Goal: Navigation & Orientation: Find specific page/section

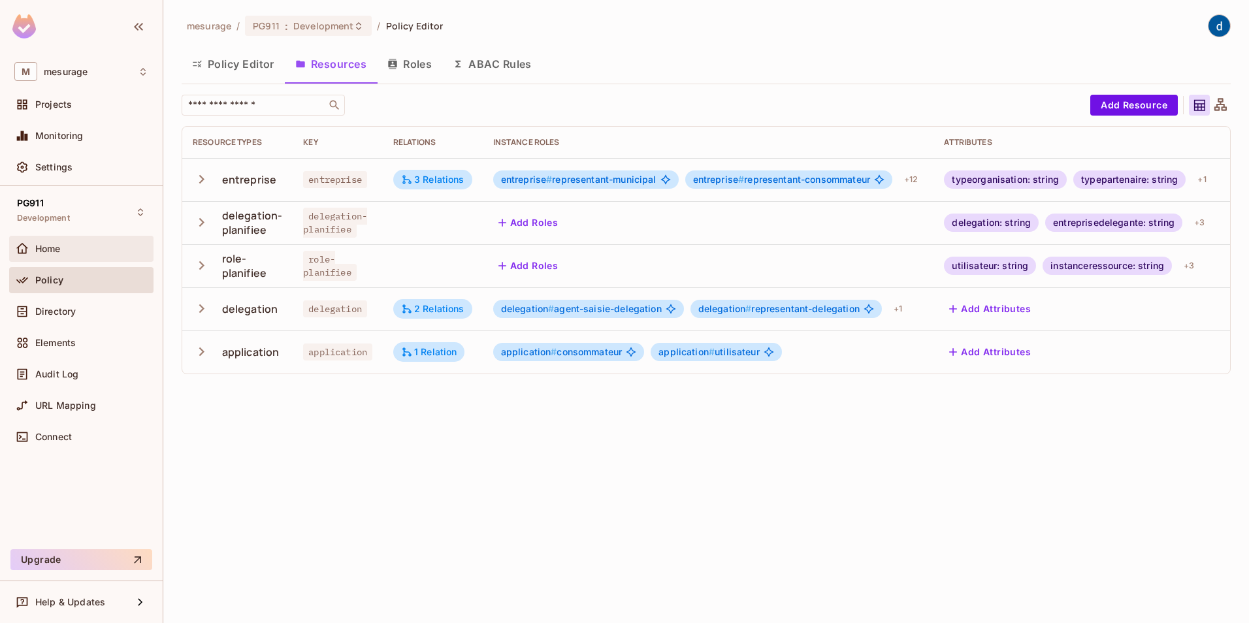
click at [73, 251] on div "Home" at bounding box center [91, 249] width 113 height 10
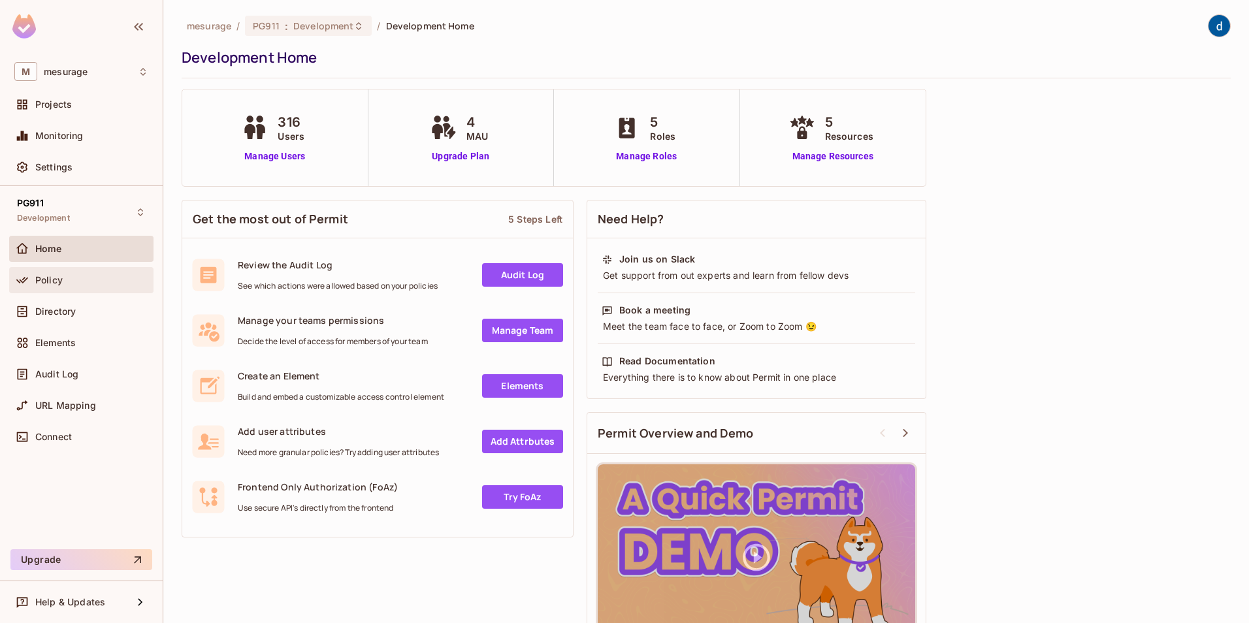
click at [57, 276] on span "Policy" at bounding box center [48, 280] width 27 height 10
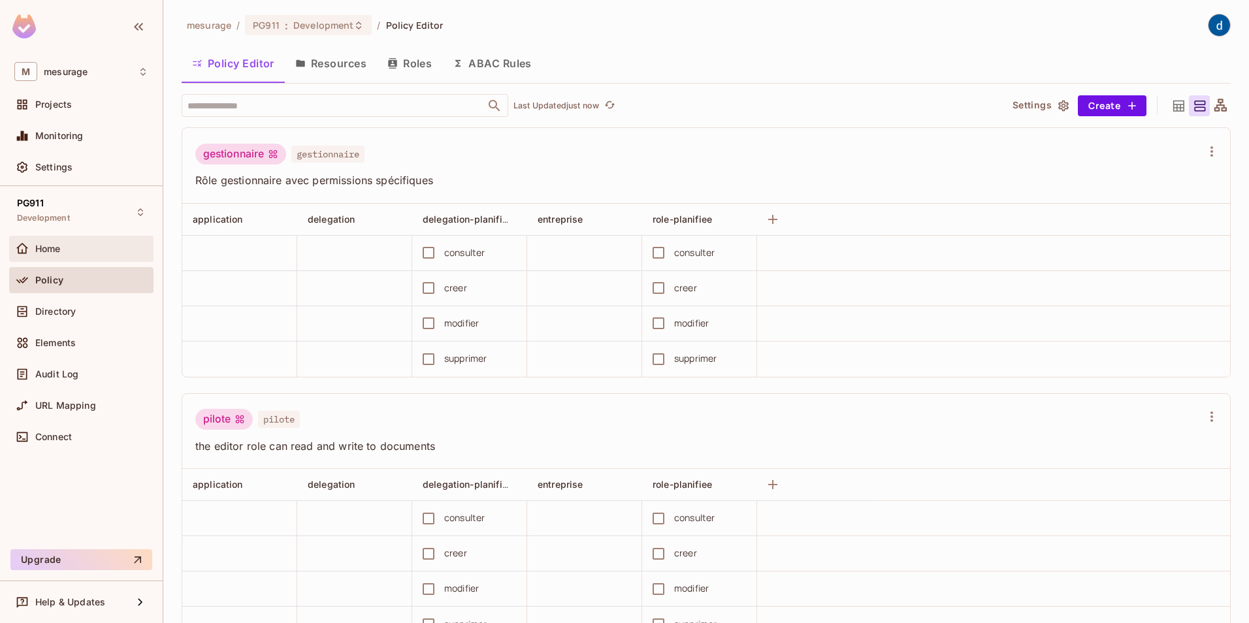
click at [56, 246] on span "Home" at bounding box center [47, 249] width 25 height 10
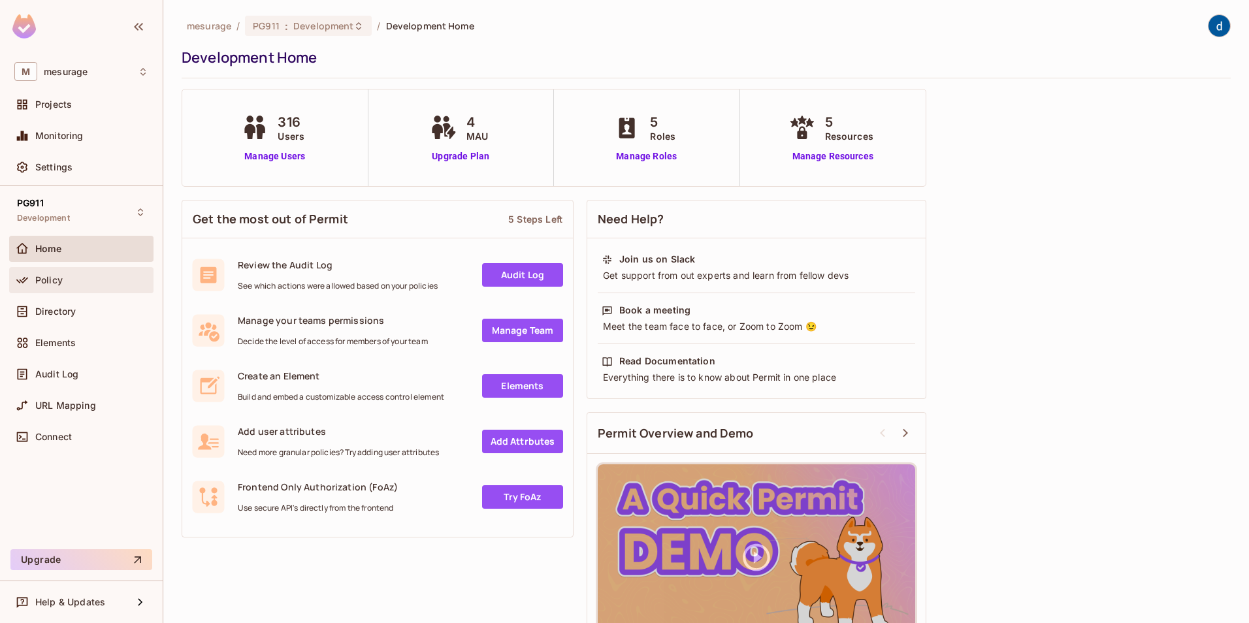
click at [63, 280] on div "Policy" at bounding box center [91, 280] width 113 height 10
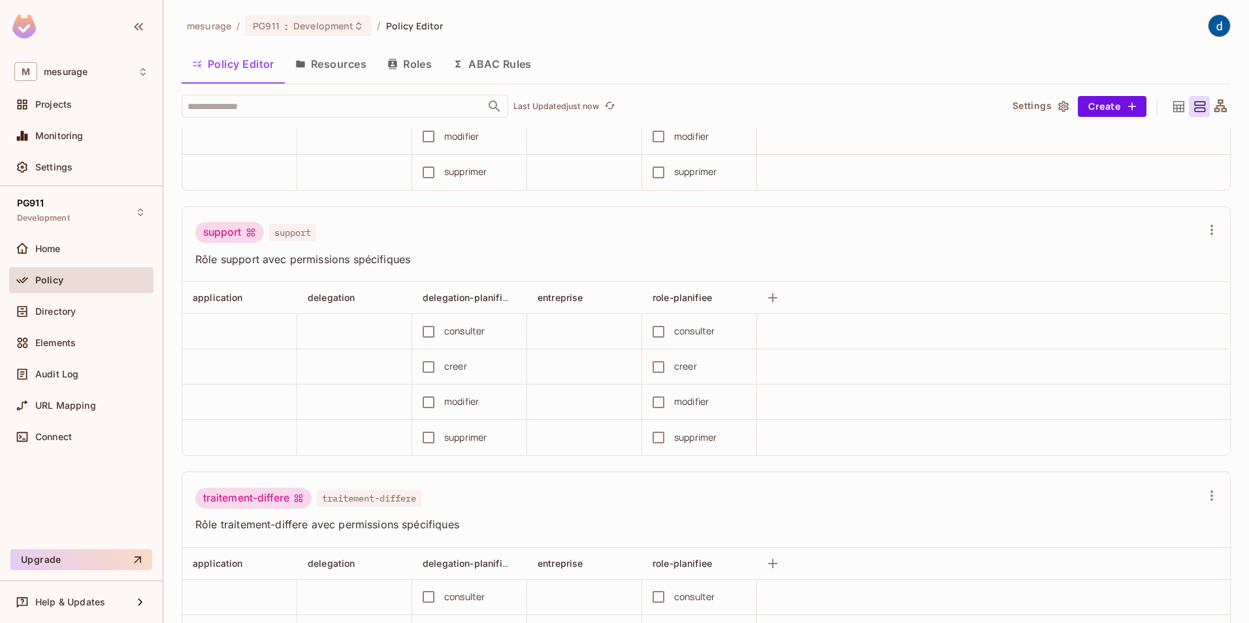
scroll to position [849, 0]
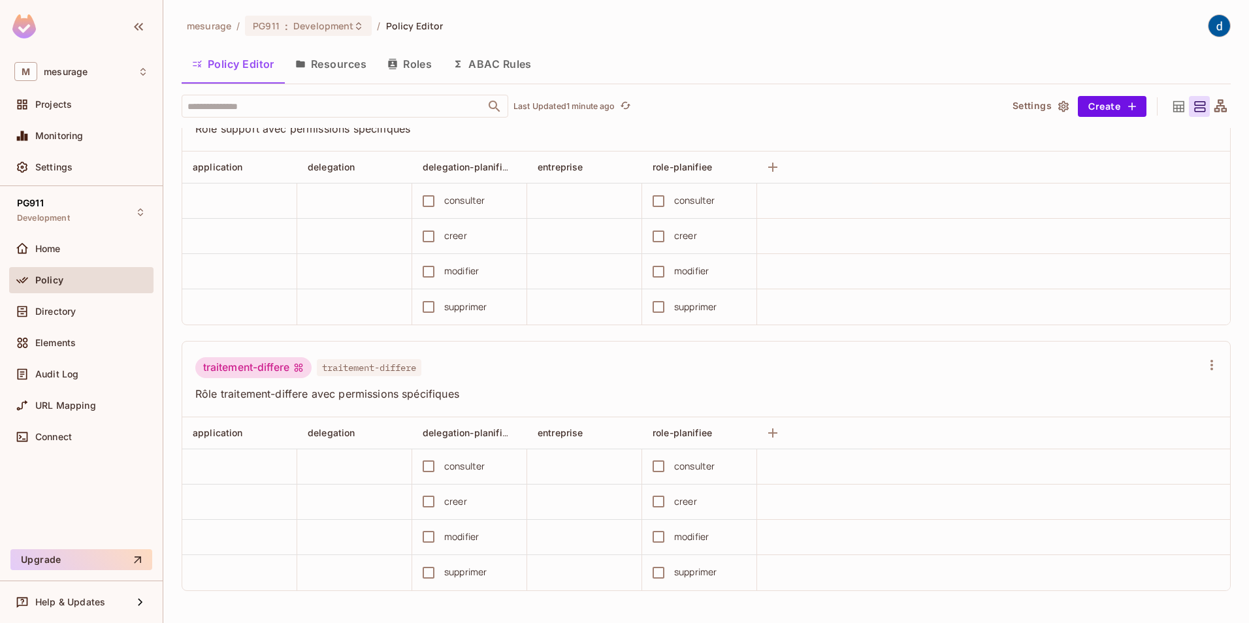
click at [339, 69] on button "Resources" at bounding box center [331, 64] width 92 height 33
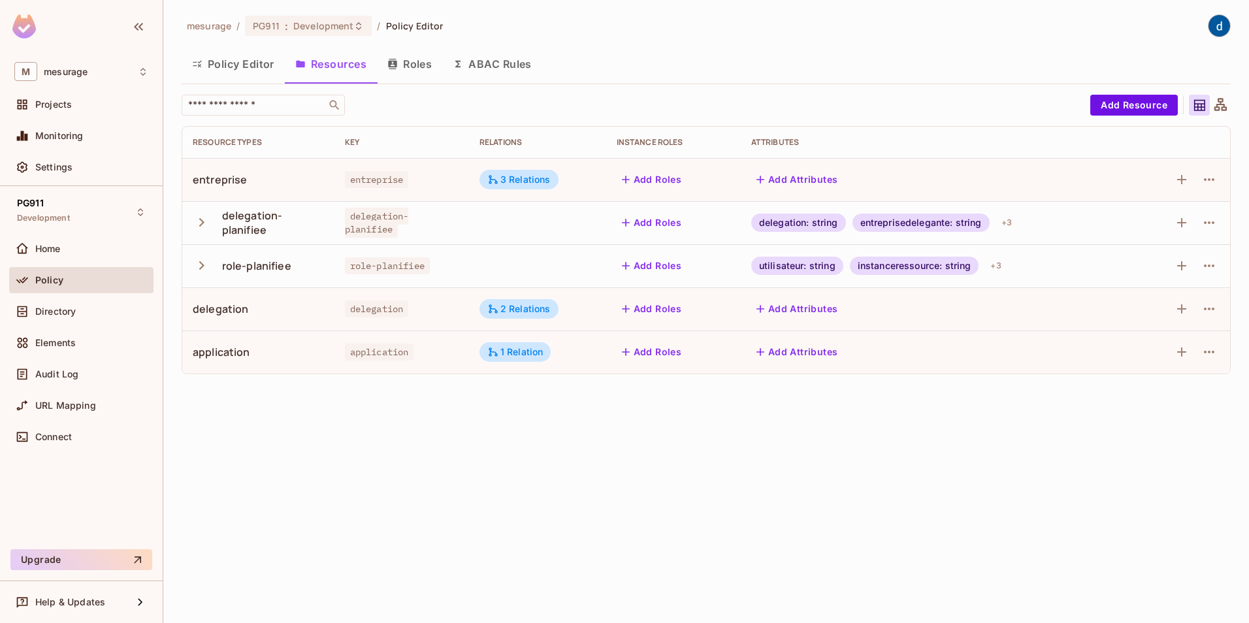
click at [419, 64] on button "Roles" at bounding box center [409, 64] width 65 height 33
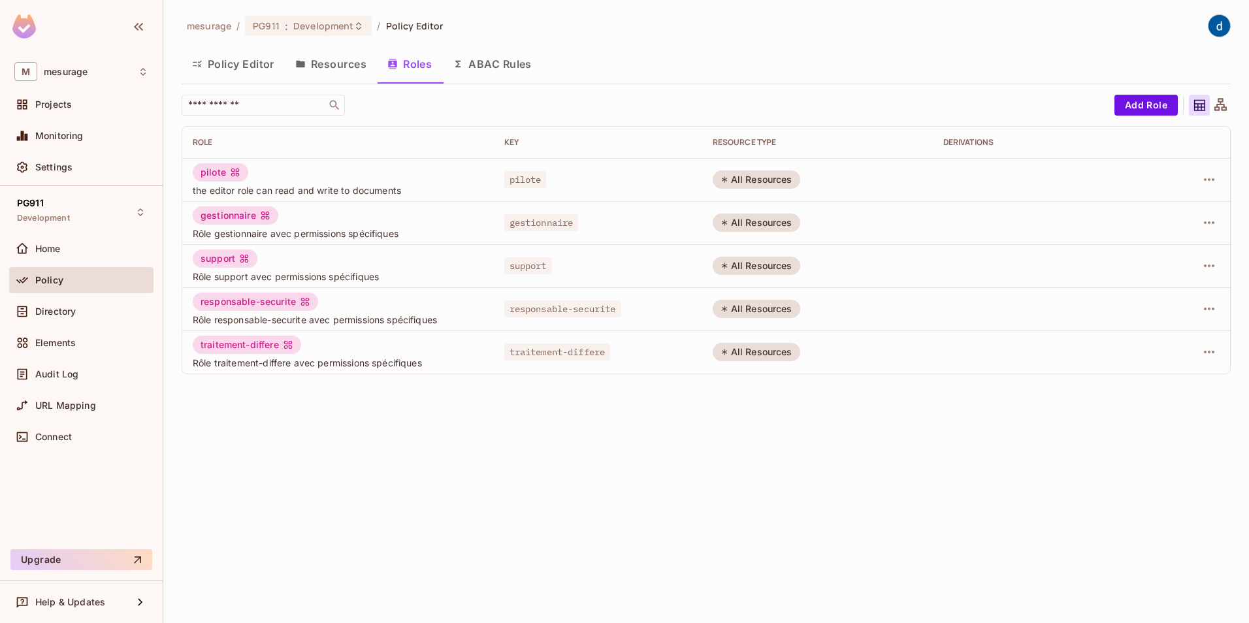
click at [245, 64] on button "Policy Editor" at bounding box center [233, 64] width 103 height 33
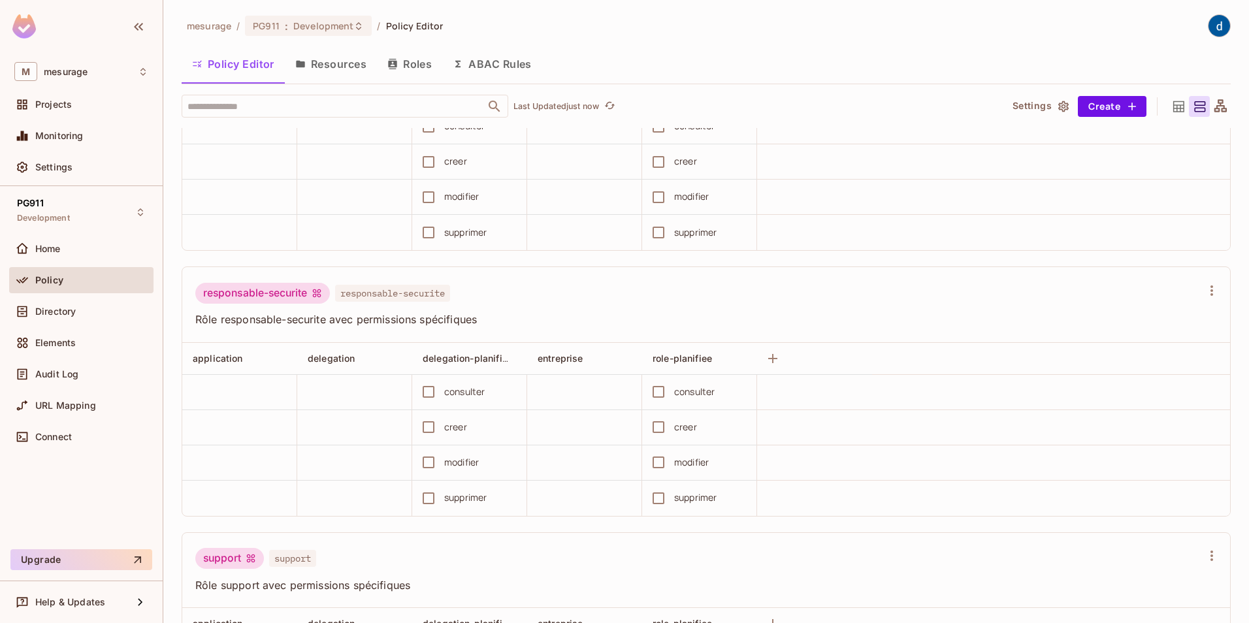
scroll to position [392, 0]
click at [408, 61] on button "Roles" at bounding box center [409, 64] width 65 height 33
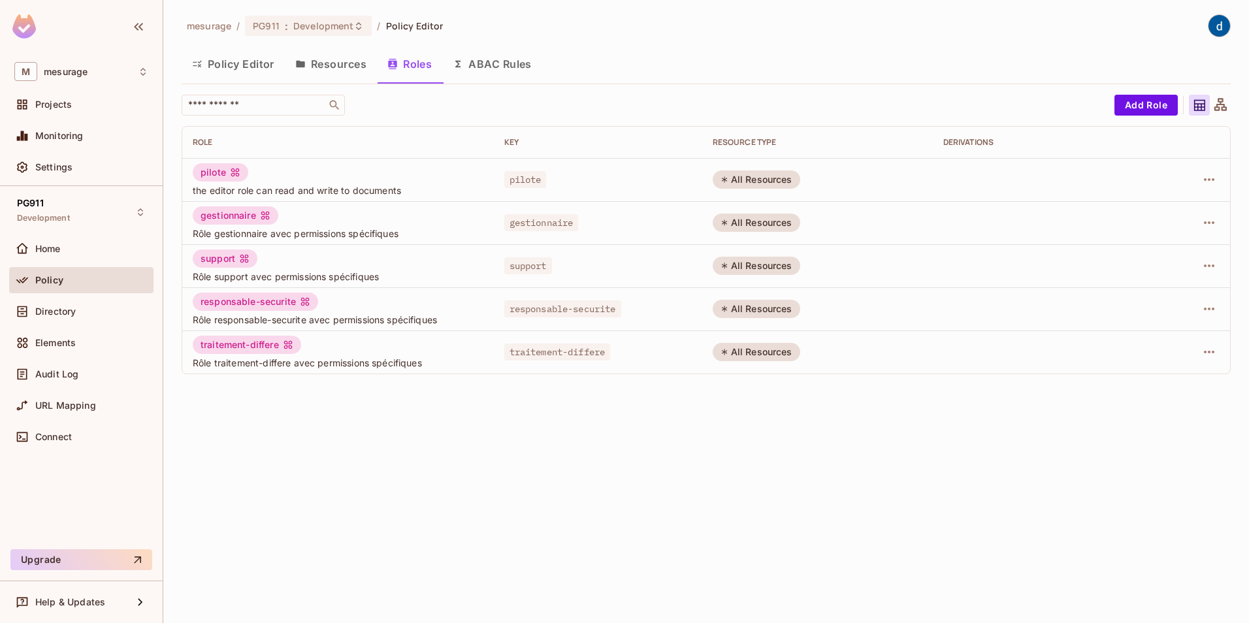
click at [528, 471] on div "mesurage / PG911 : Development / Policy Editor Policy Editor Resources Roles AB…" at bounding box center [706, 311] width 1086 height 623
click at [255, 66] on button "Policy Editor" at bounding box center [233, 64] width 103 height 33
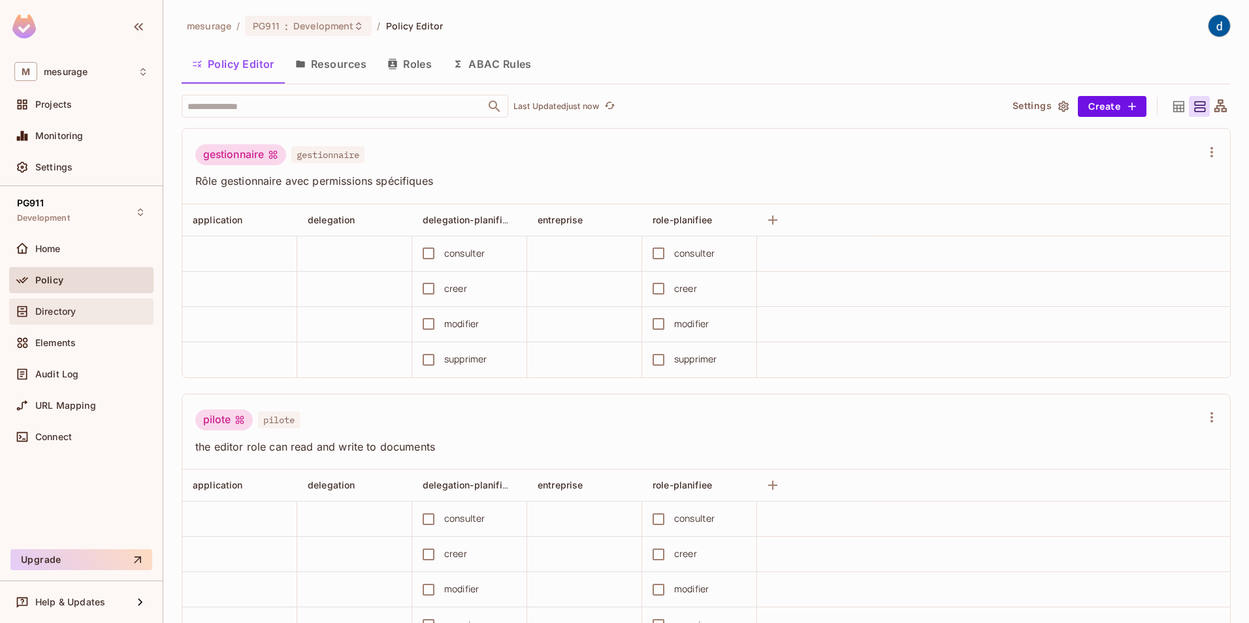
click at [48, 308] on span "Directory" at bounding box center [55, 311] width 40 height 10
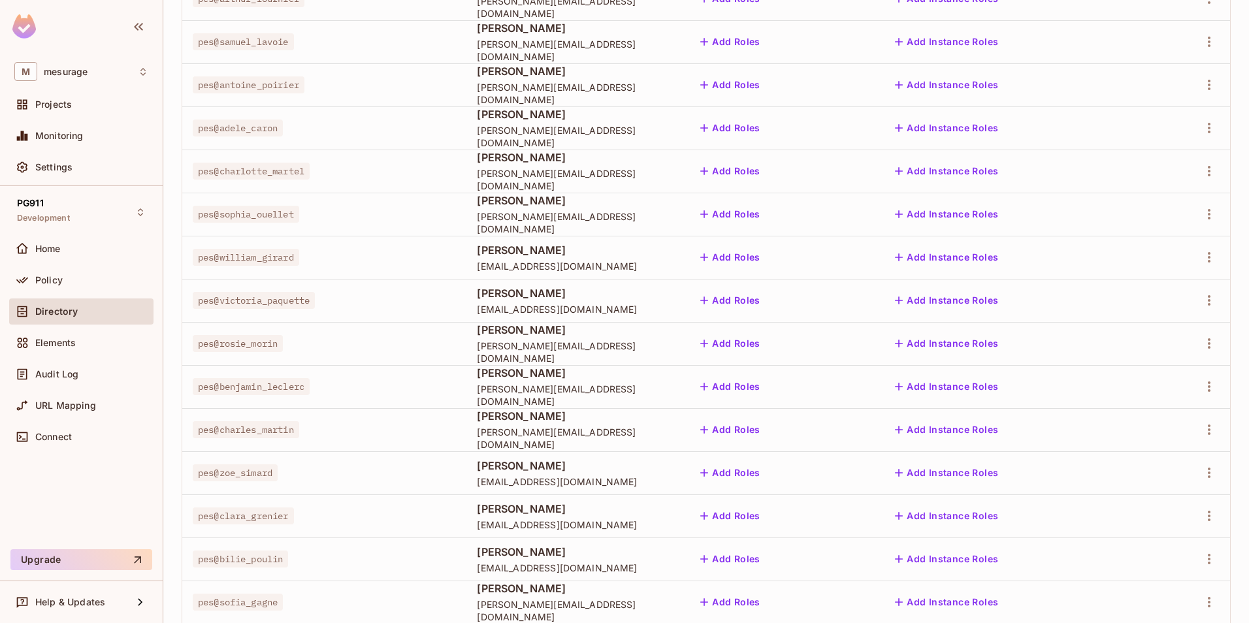
scroll to position [289, 0]
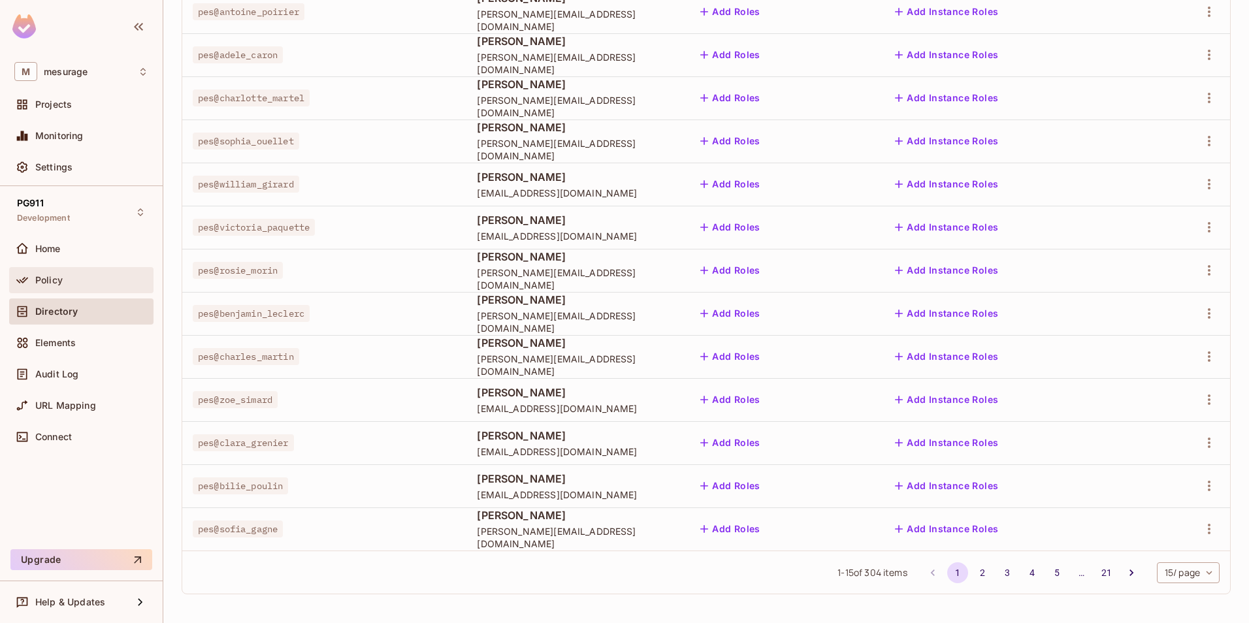
click at [56, 272] on div "Policy" at bounding box center [81, 280] width 134 height 16
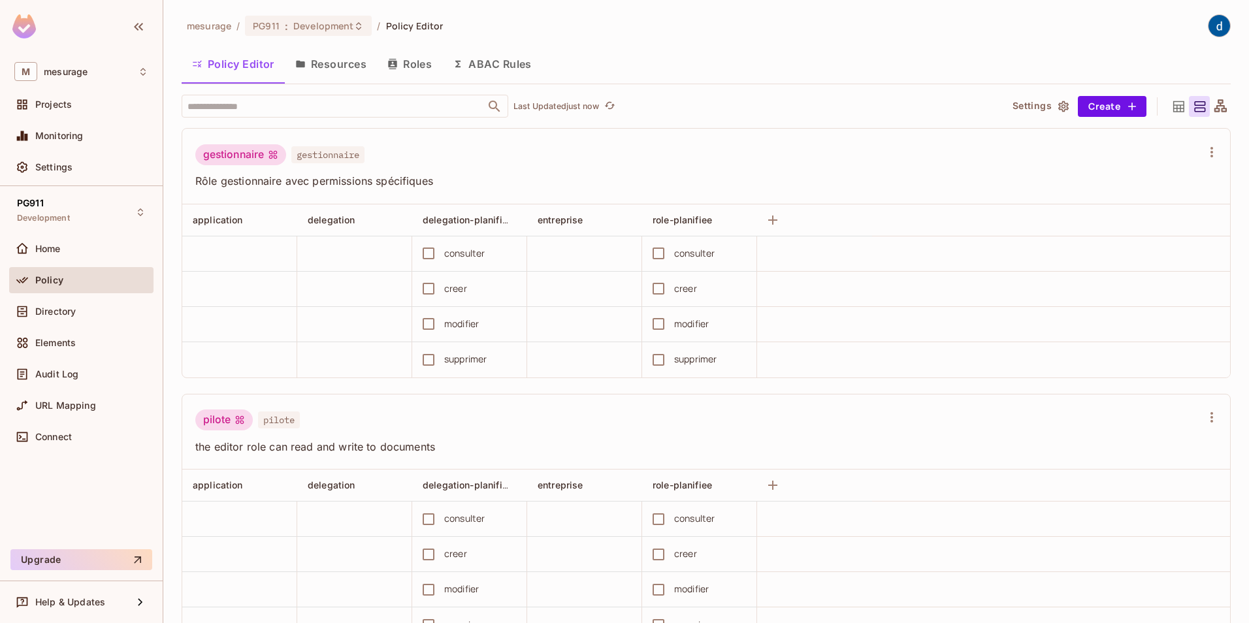
click at [343, 57] on button "Resources" at bounding box center [331, 64] width 92 height 33
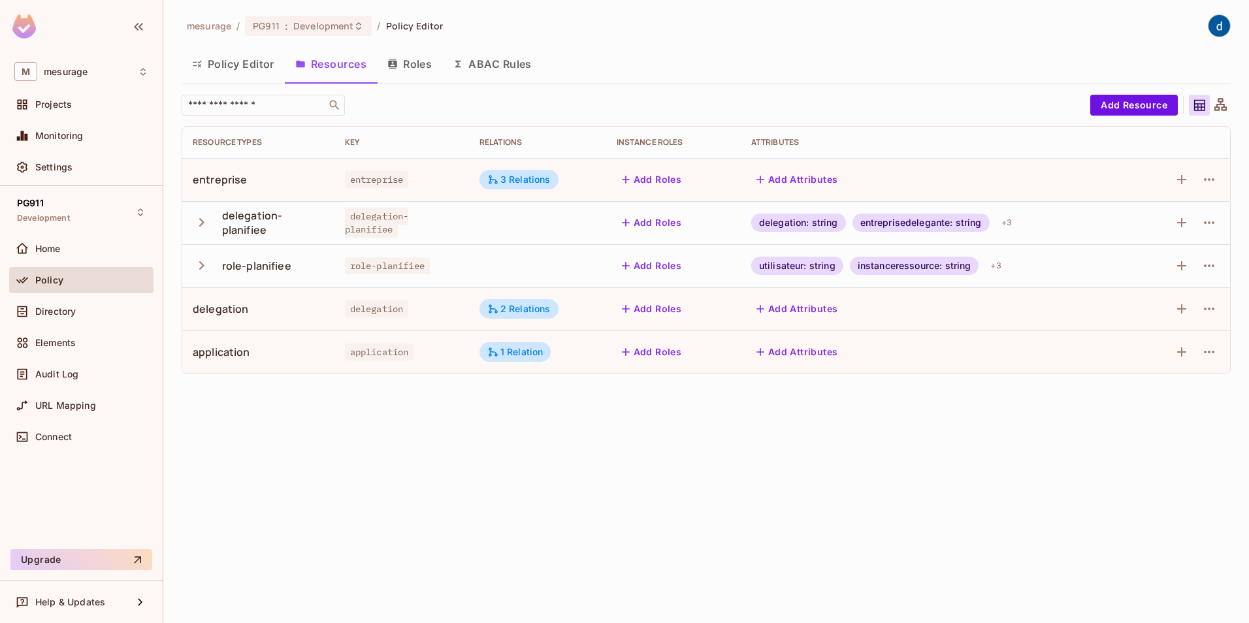
click at [407, 59] on button "Roles" at bounding box center [409, 64] width 65 height 33
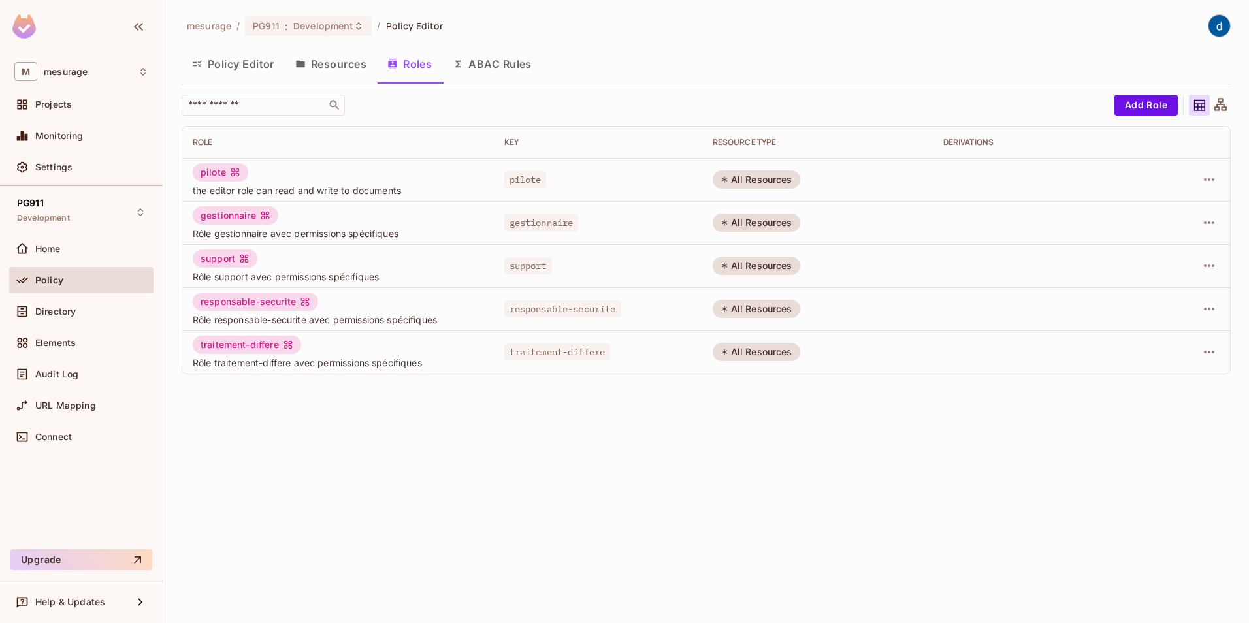
click at [340, 509] on div "mesurage / PG911 : Development / Policy Editor Policy Editor Resources Roles AB…" at bounding box center [706, 311] width 1086 height 623
click at [55, 244] on span "Home" at bounding box center [47, 249] width 25 height 10
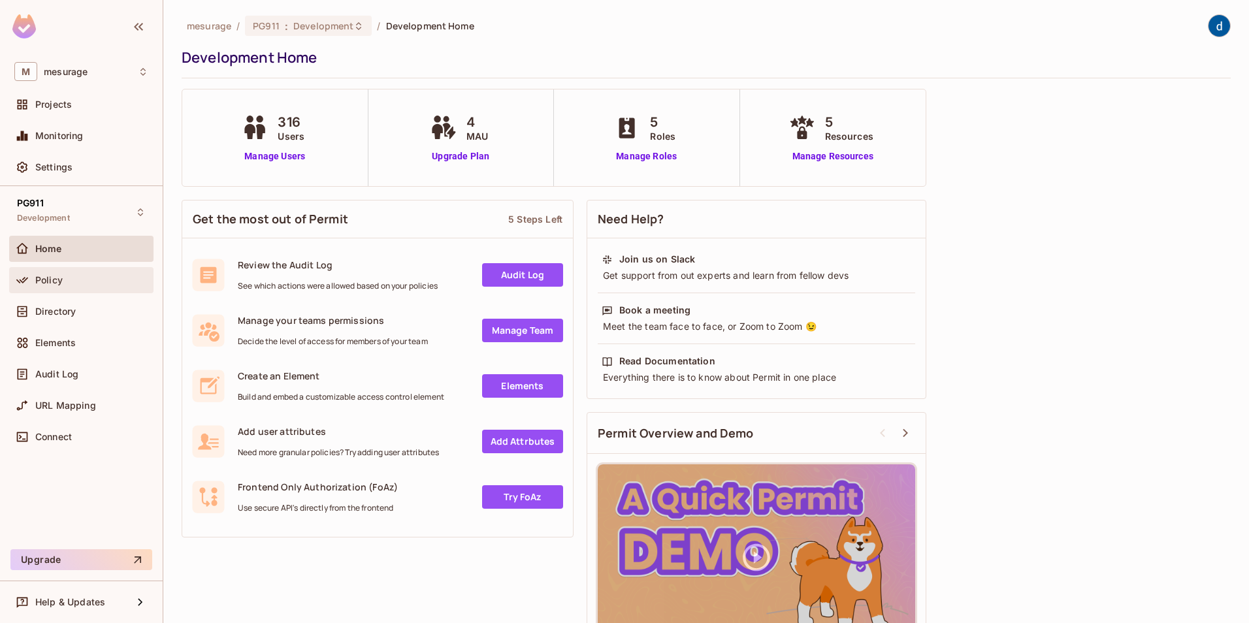
click at [52, 280] on span "Policy" at bounding box center [48, 280] width 27 height 10
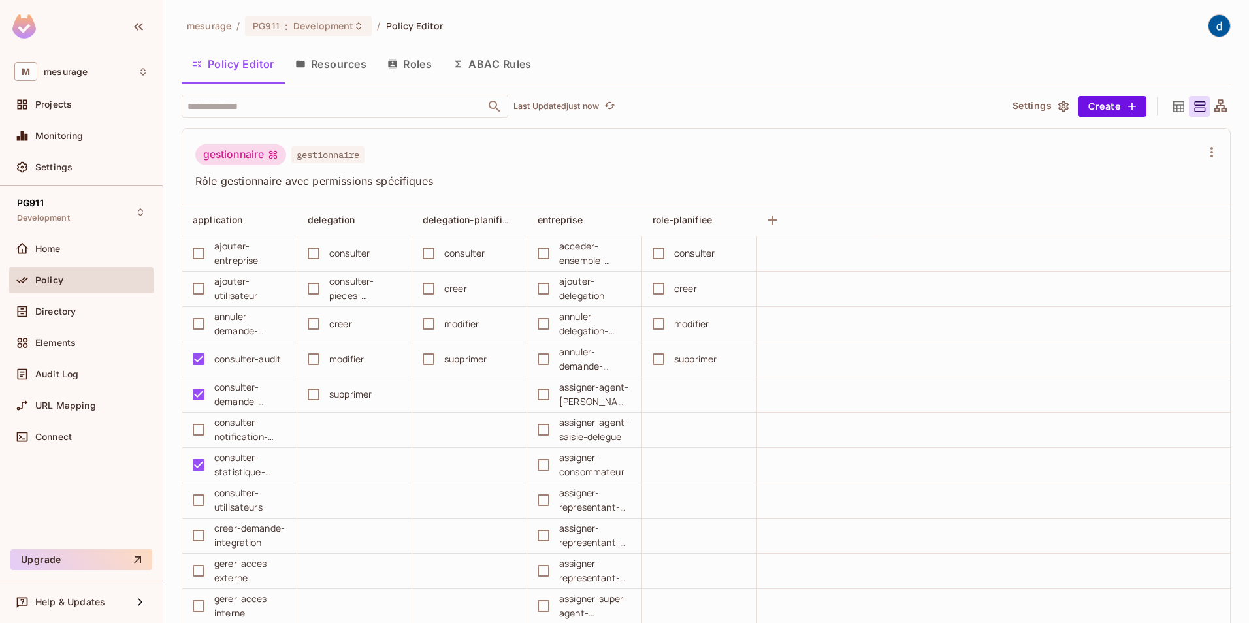
click at [409, 63] on button "Roles" at bounding box center [409, 64] width 65 height 33
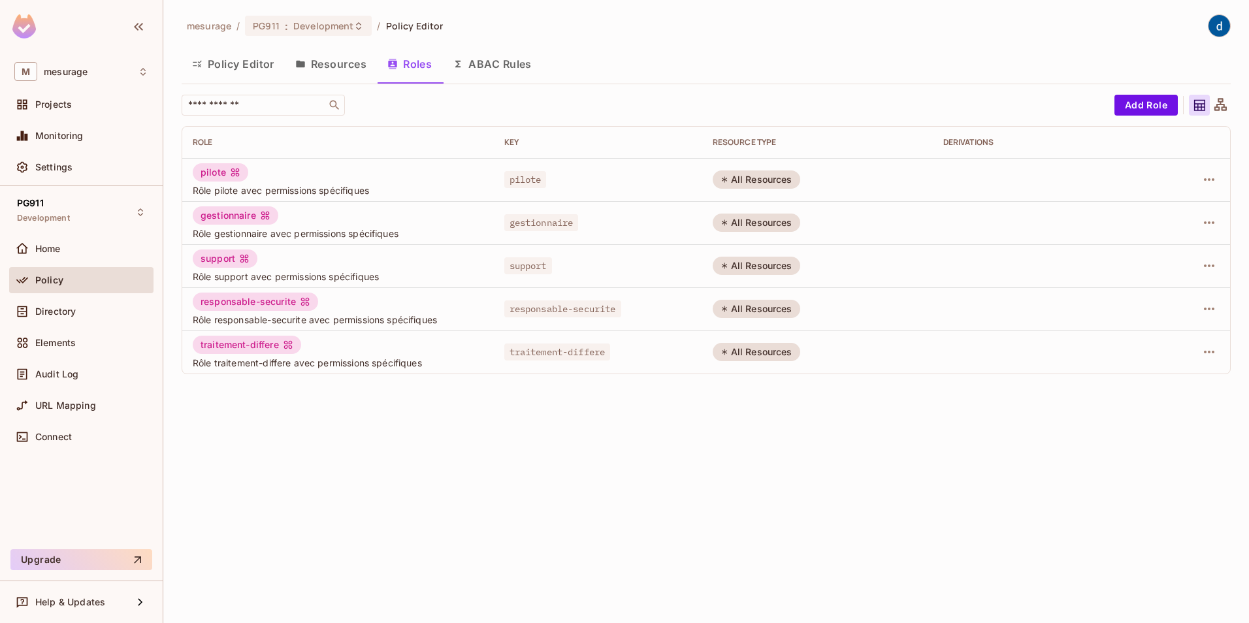
click at [346, 68] on button "Resources" at bounding box center [331, 64] width 92 height 33
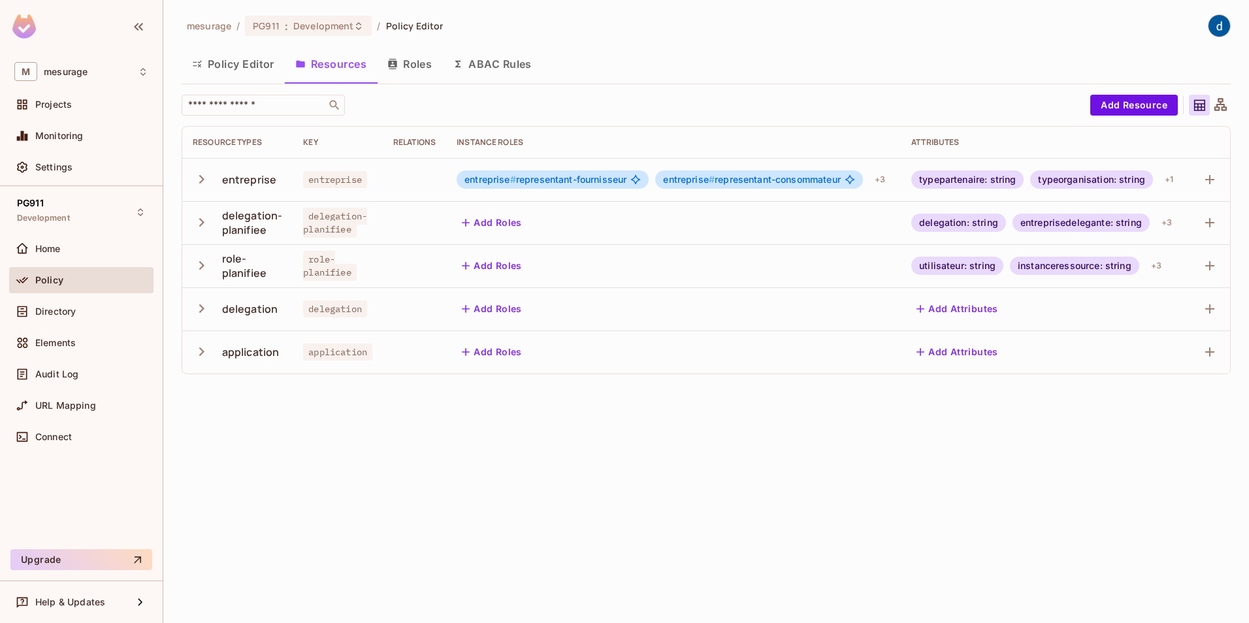
click at [230, 64] on button "Policy Editor" at bounding box center [233, 64] width 103 height 33
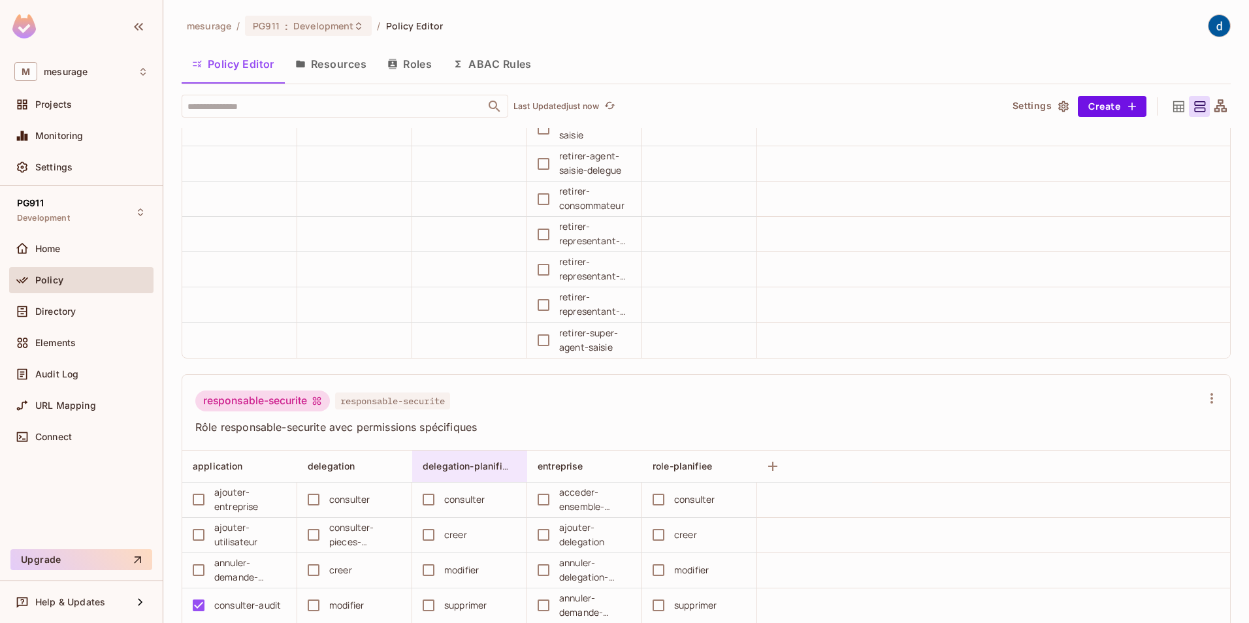
scroll to position [3070, 0]
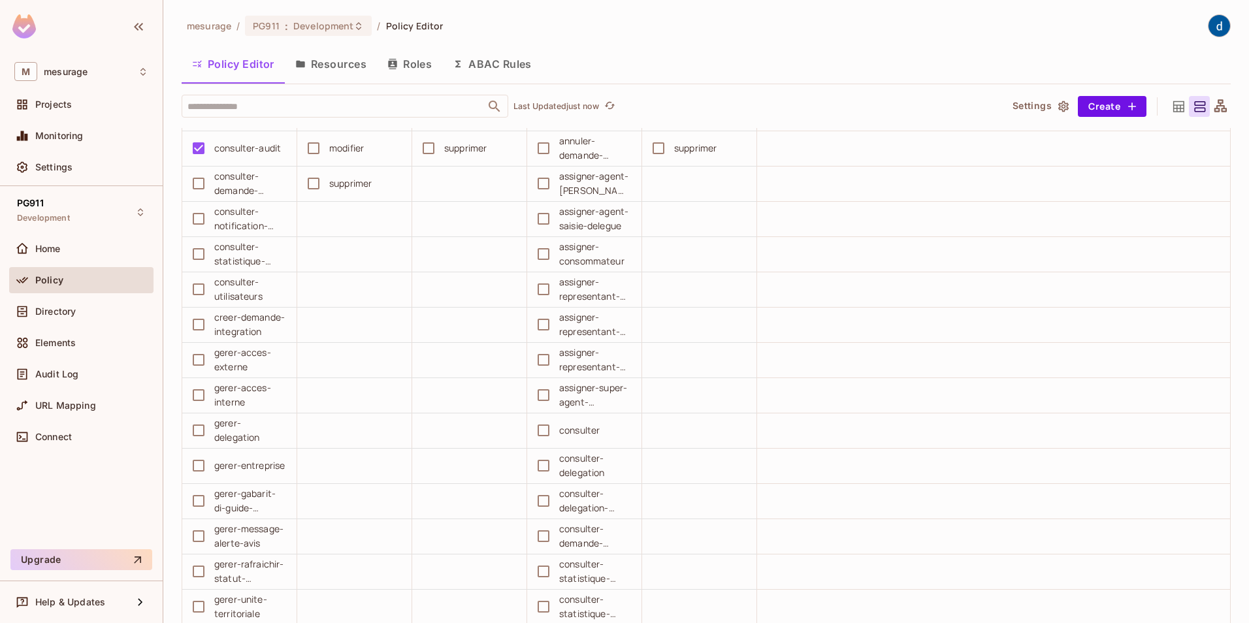
click at [415, 60] on button "Roles" at bounding box center [409, 64] width 65 height 33
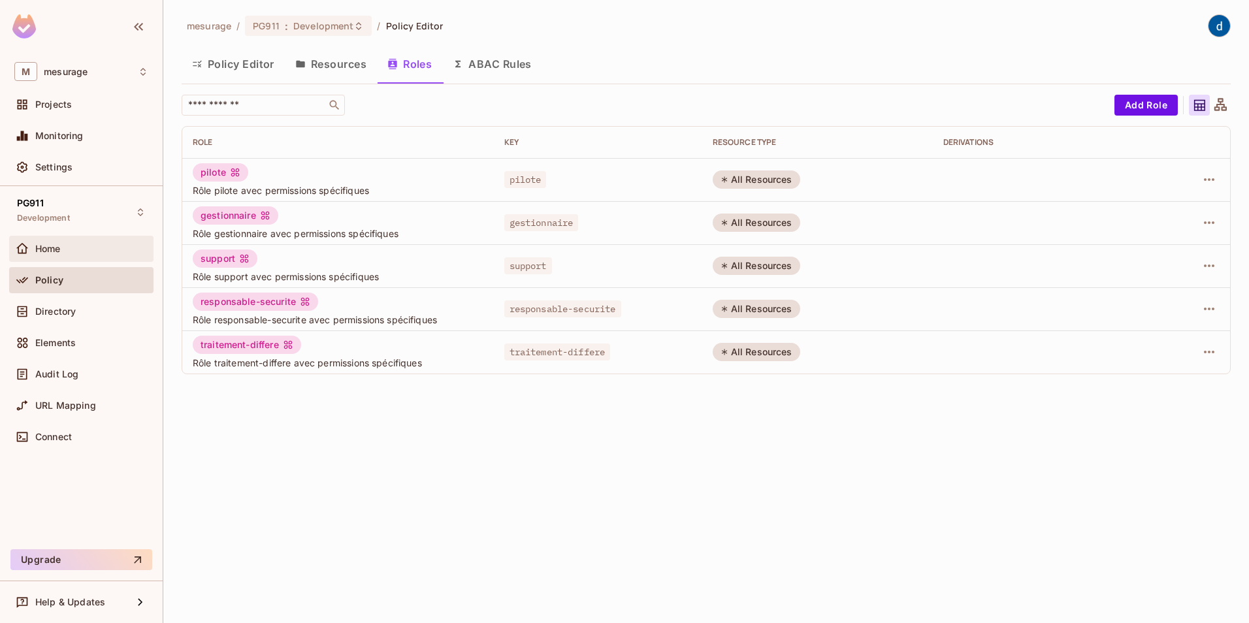
click at [68, 247] on div "Home" at bounding box center [91, 249] width 113 height 10
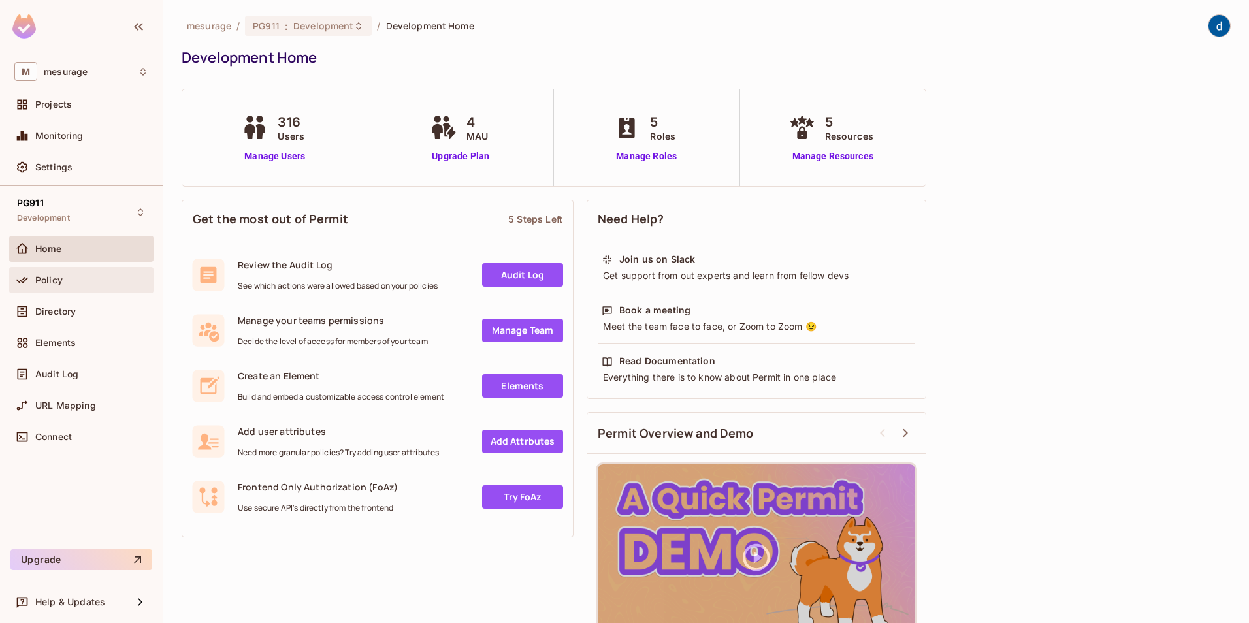
click at [57, 276] on span "Policy" at bounding box center [48, 280] width 27 height 10
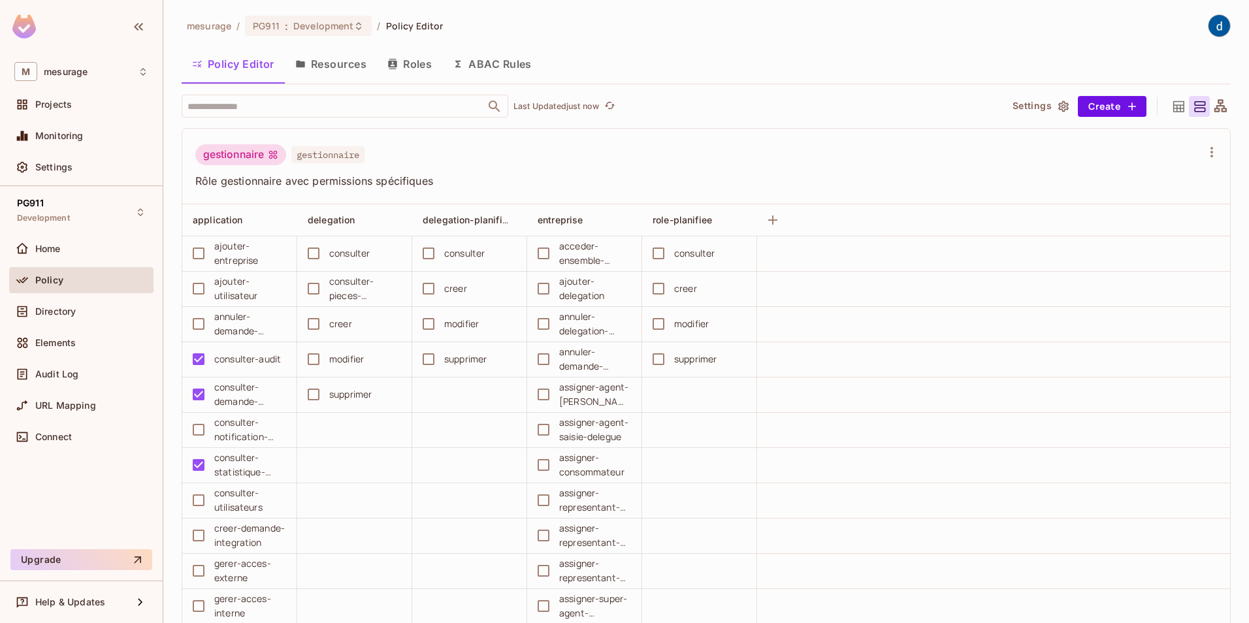
click at [408, 61] on button "Roles" at bounding box center [409, 64] width 65 height 33
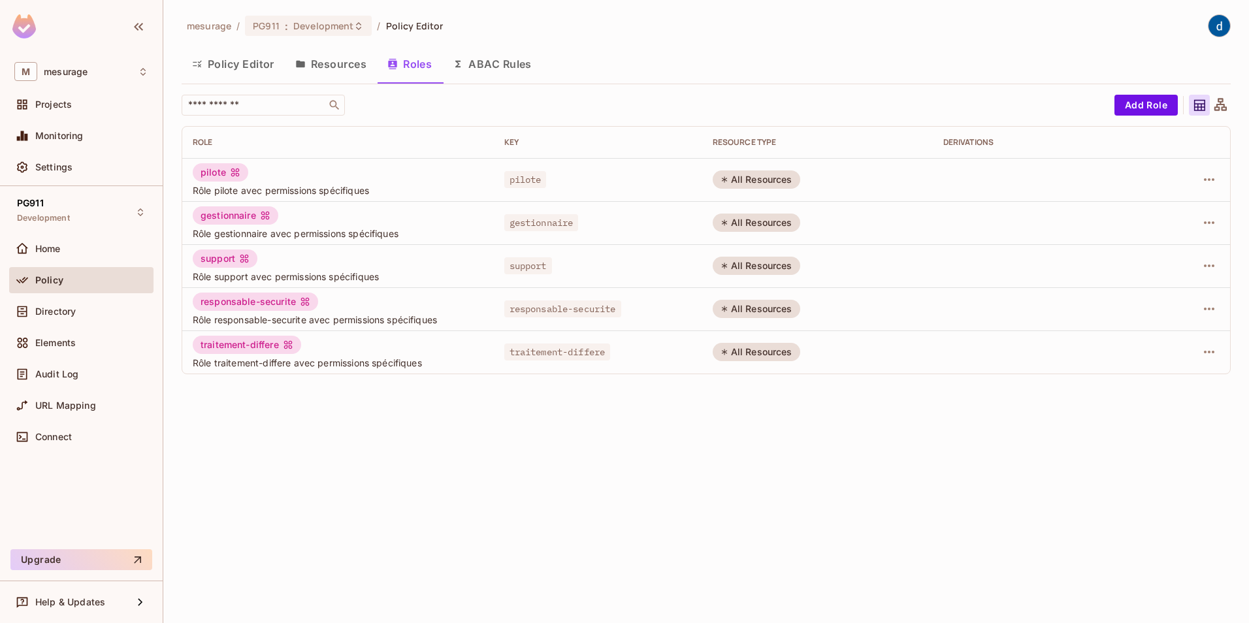
drag, startPoint x: 247, startPoint y: 59, endPoint x: 295, endPoint y: 89, distance: 56.6
click at [247, 59] on button "Policy Editor" at bounding box center [233, 64] width 103 height 33
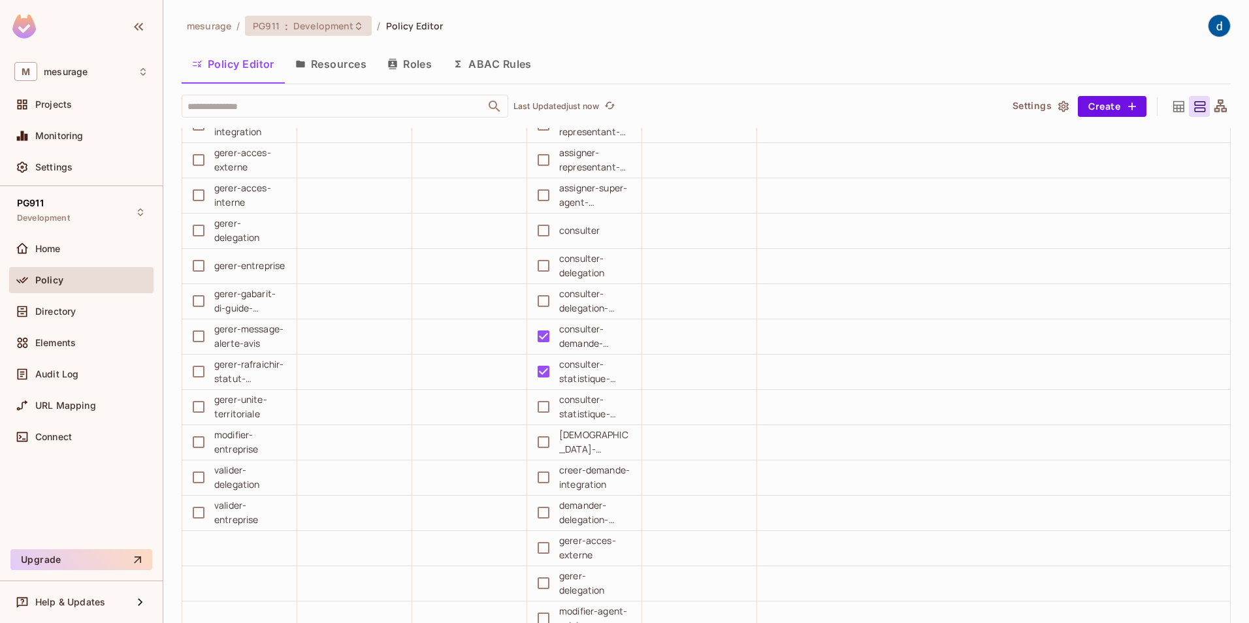
scroll to position [392, 0]
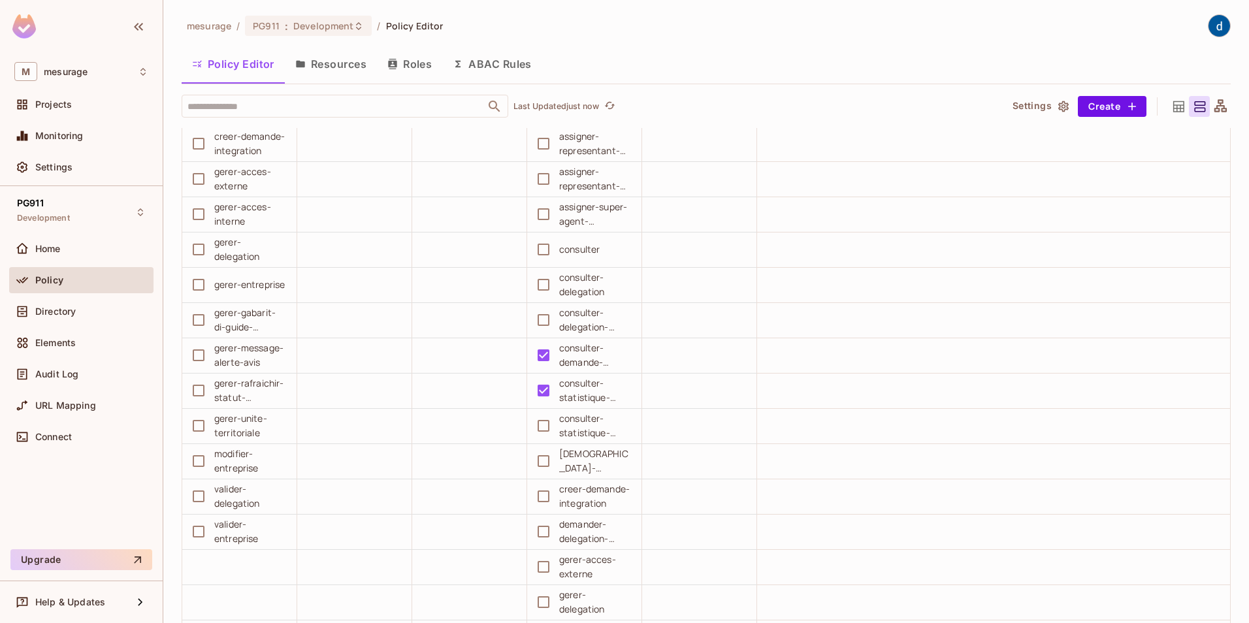
click at [401, 61] on button "Roles" at bounding box center [409, 64] width 65 height 33
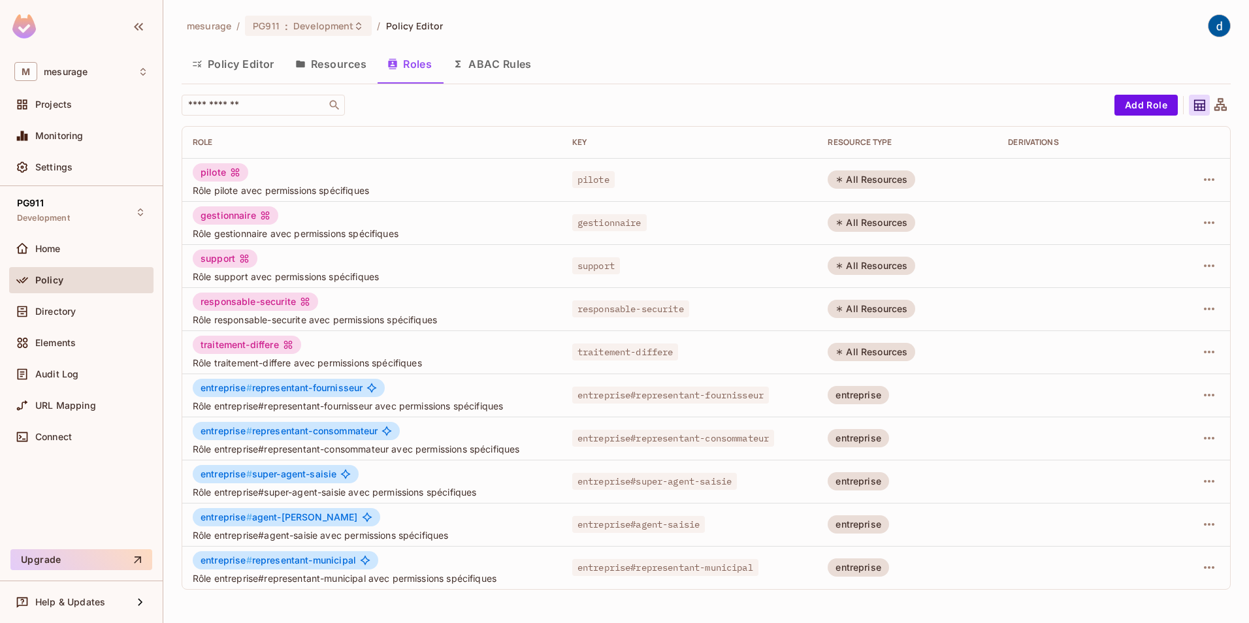
click at [225, 56] on button "Policy Editor" at bounding box center [233, 64] width 103 height 33
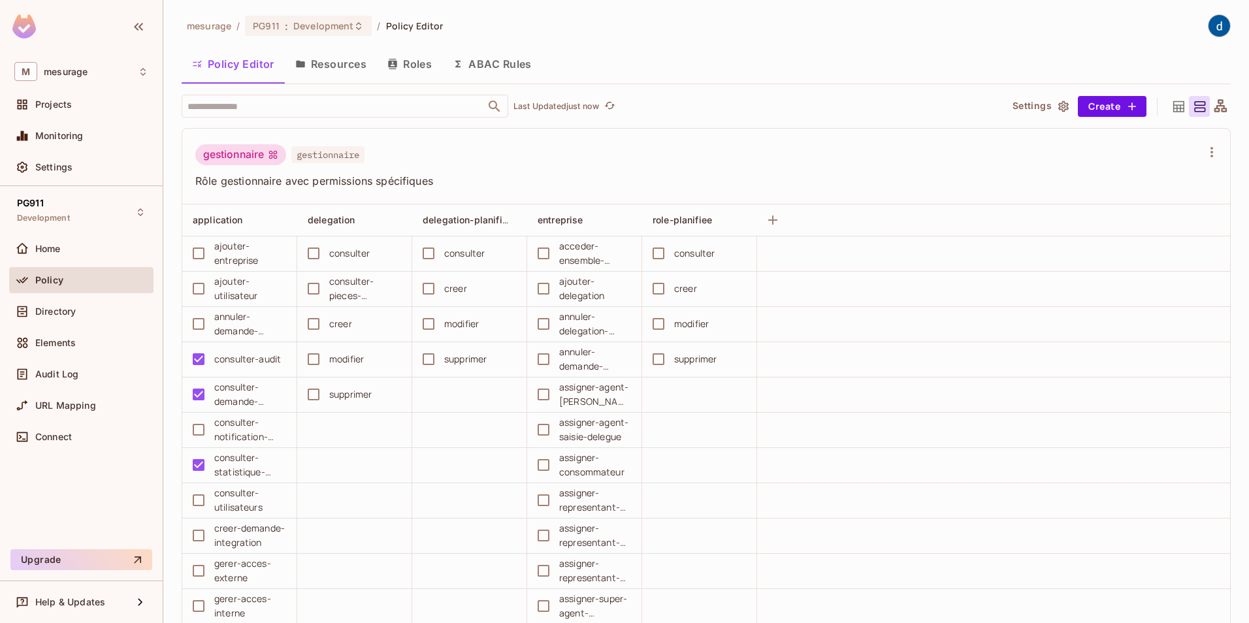
click at [411, 59] on button "Roles" at bounding box center [409, 64] width 65 height 33
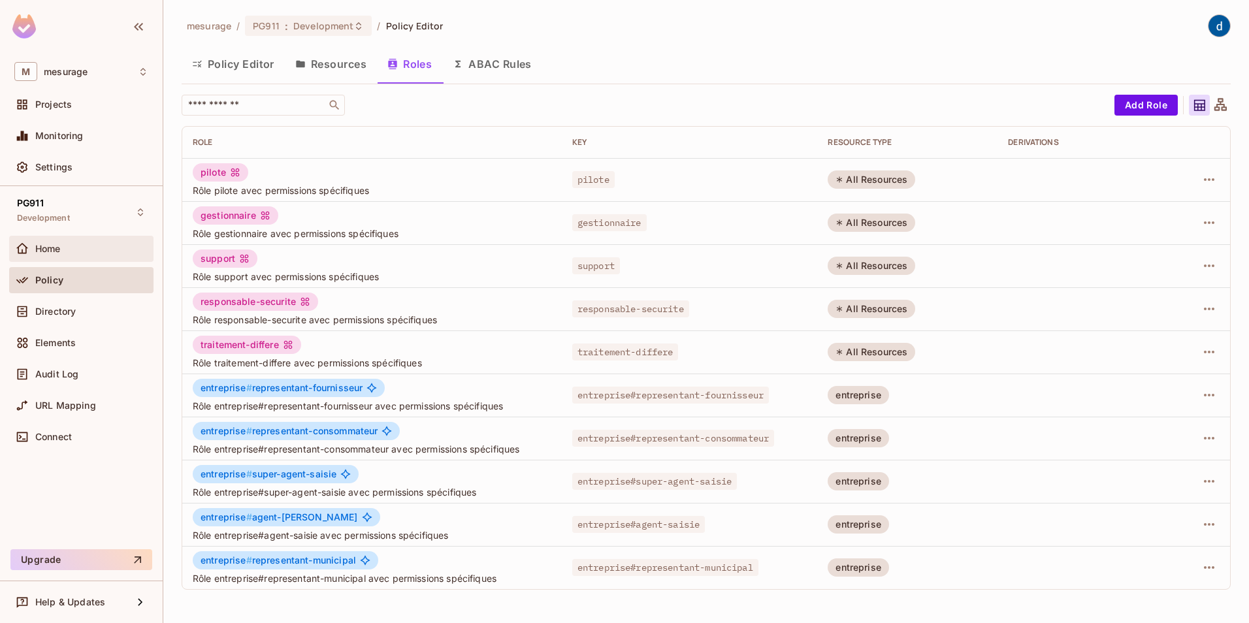
click at [46, 249] on span "Home" at bounding box center [47, 249] width 25 height 10
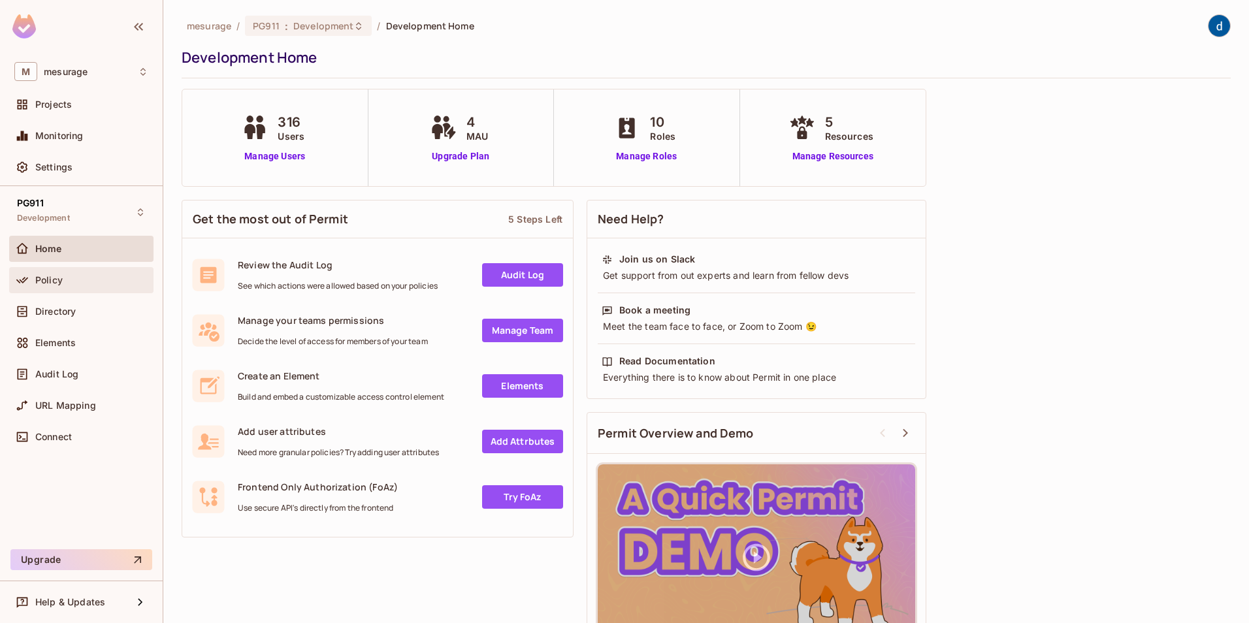
click at [52, 278] on span "Policy" at bounding box center [48, 280] width 27 height 10
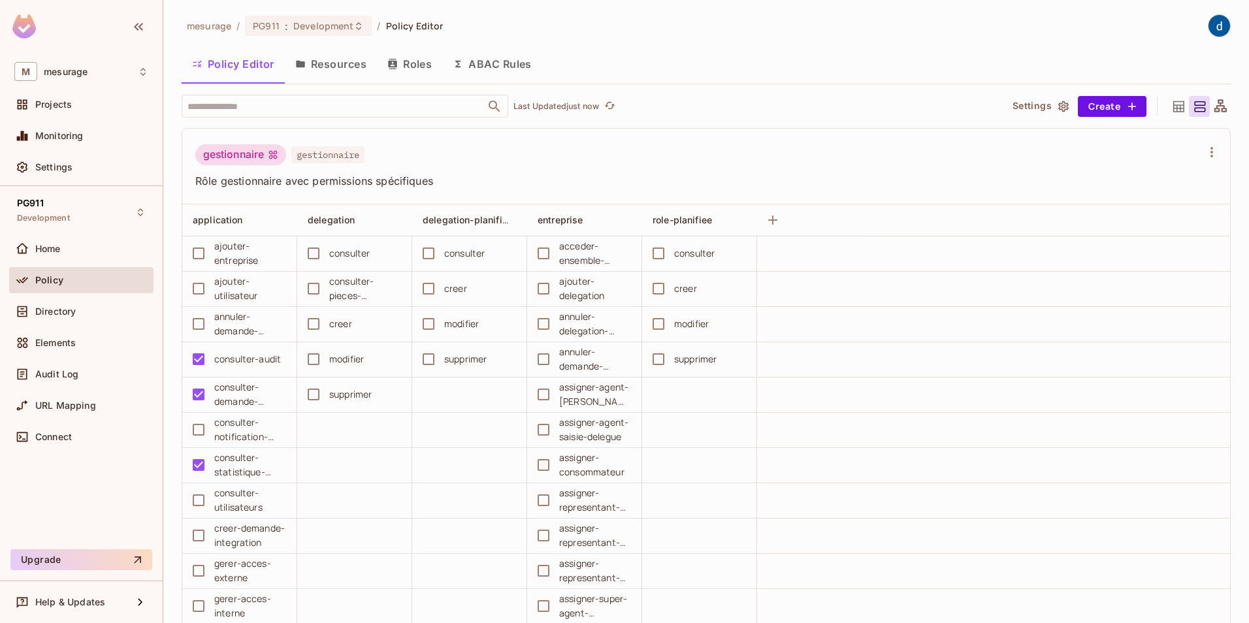
click at [403, 59] on button "Roles" at bounding box center [409, 64] width 65 height 33
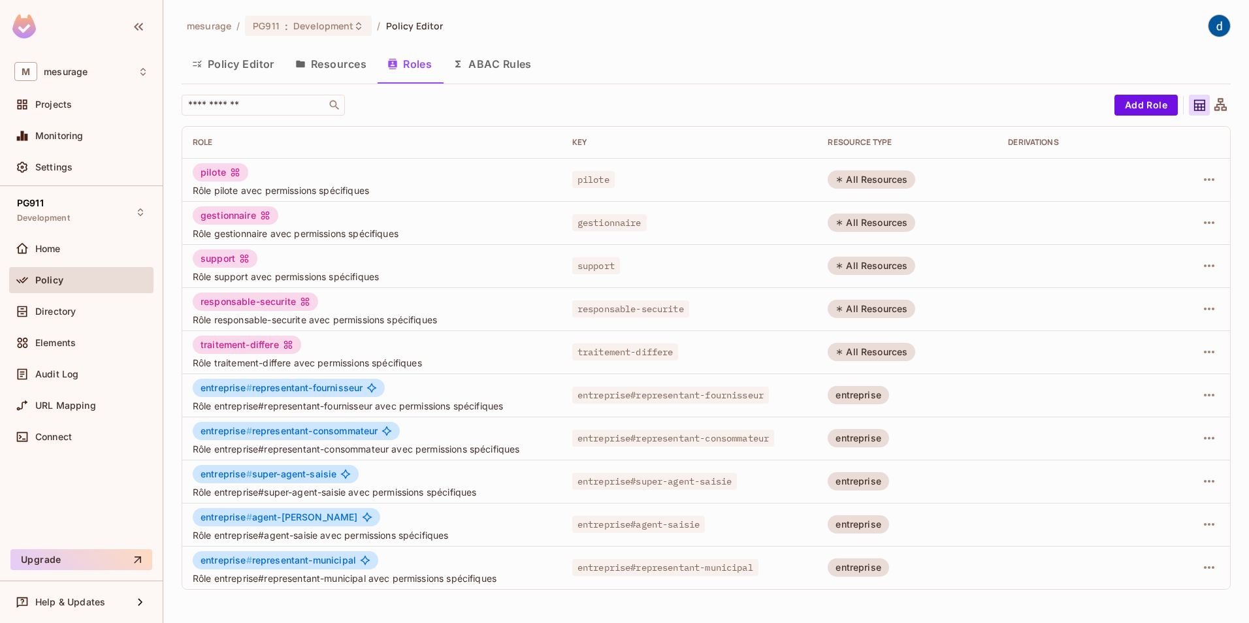
click at [53, 277] on span "Policy" at bounding box center [49, 280] width 28 height 10
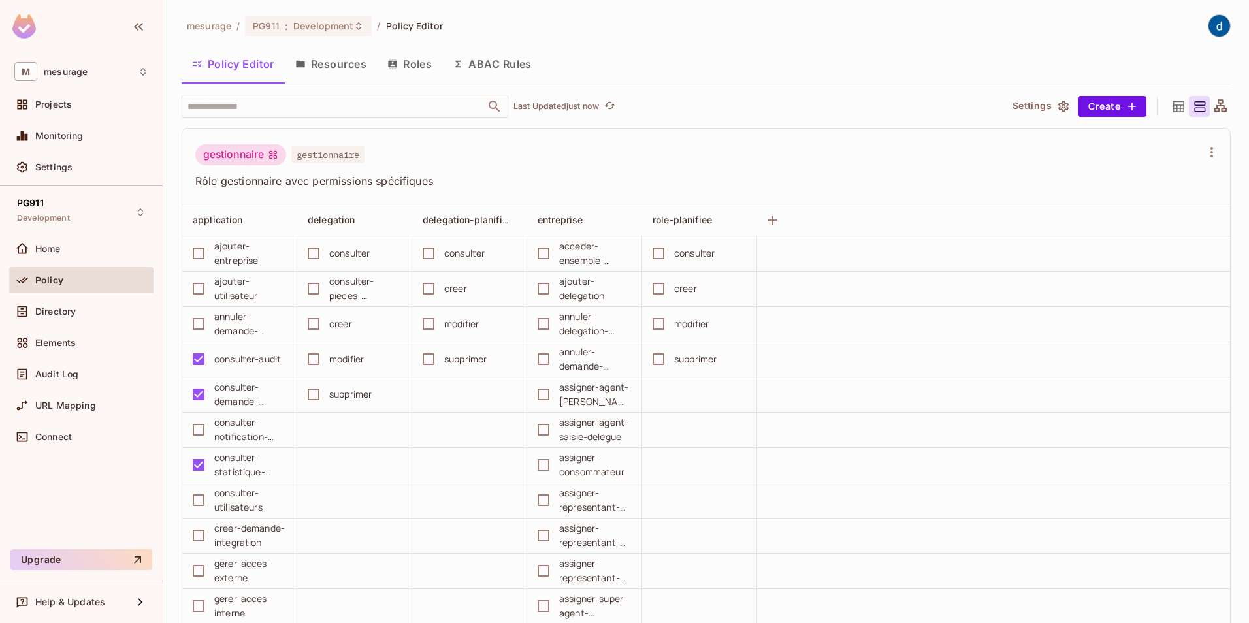
click at [406, 64] on button "Roles" at bounding box center [409, 64] width 65 height 33
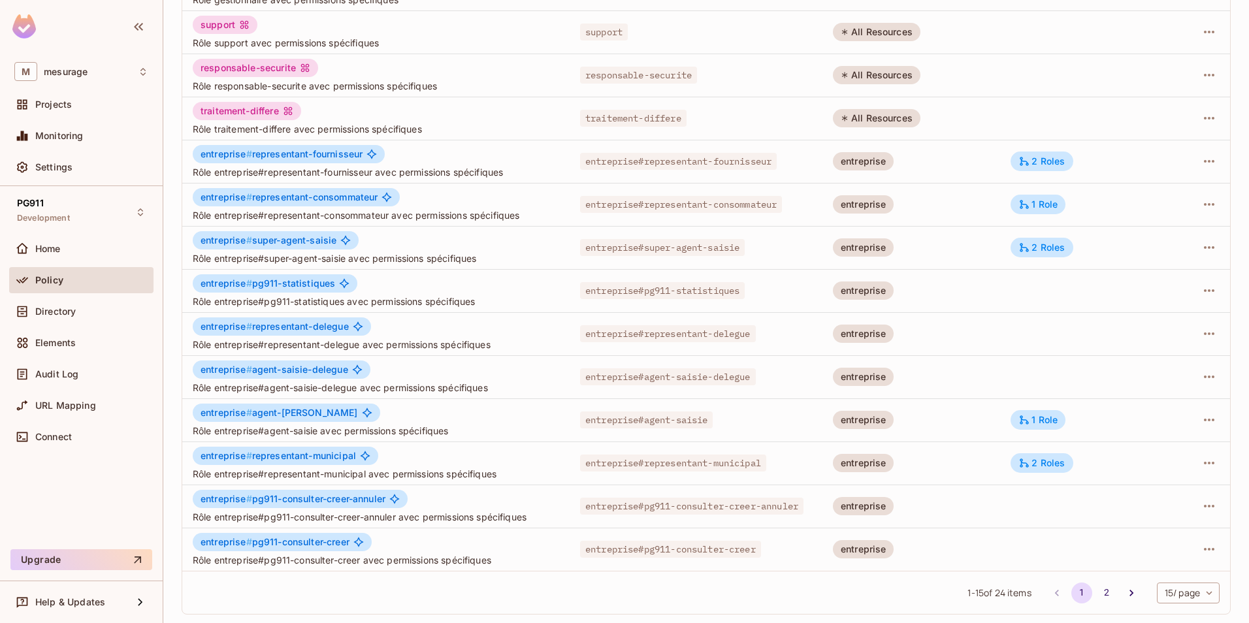
scroll to position [236, 0]
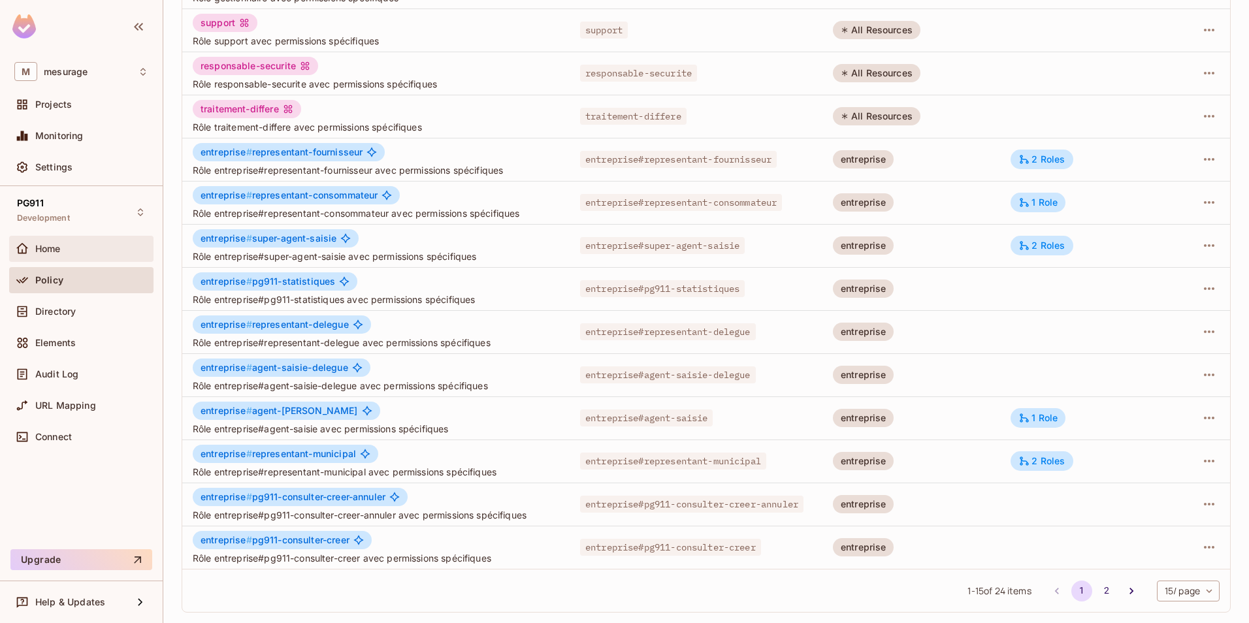
click at [52, 245] on span "Home" at bounding box center [47, 249] width 25 height 10
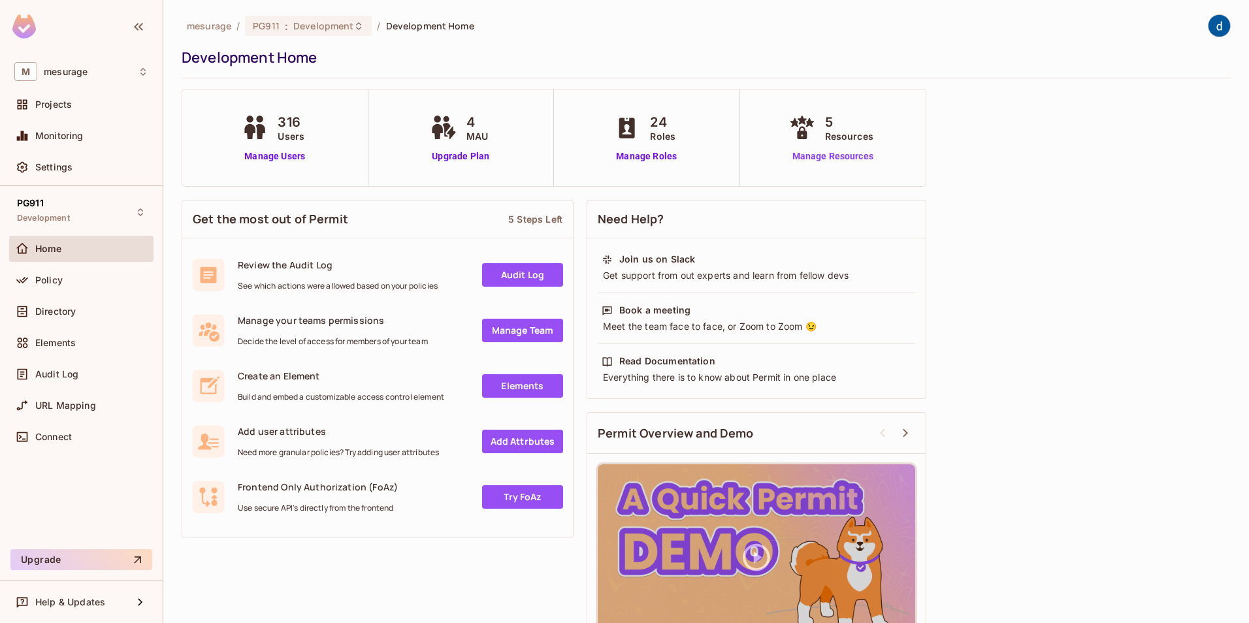
click at [850, 157] on link "Manage Resources" at bounding box center [833, 157] width 94 height 14
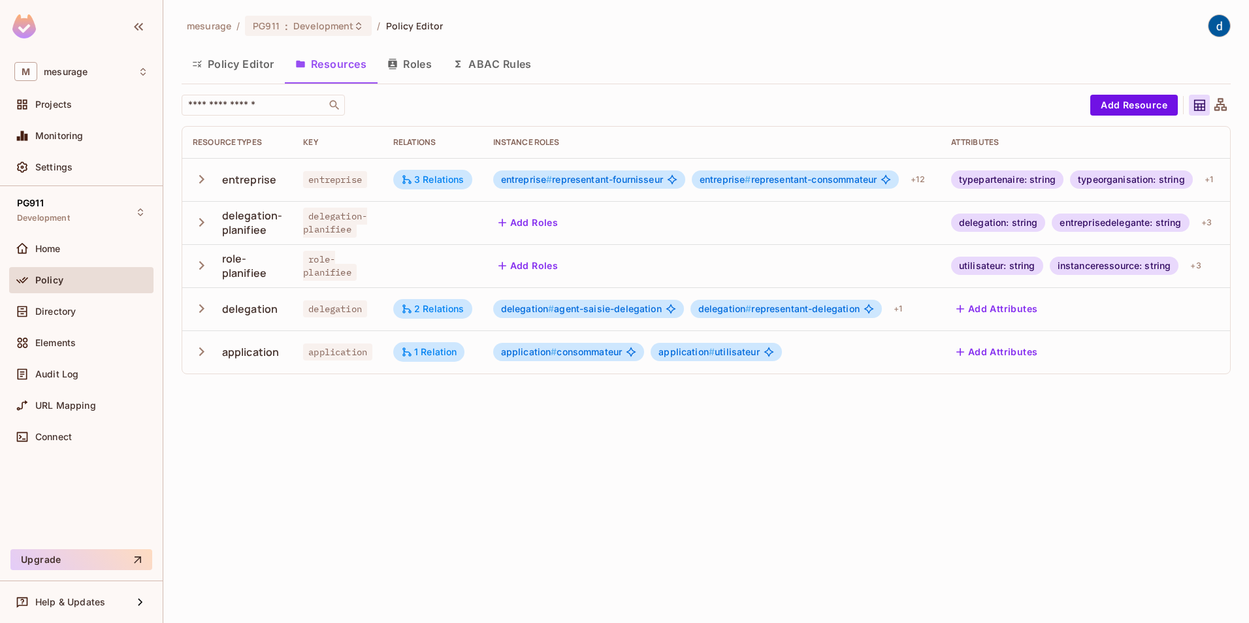
click at [417, 65] on button "Roles" at bounding box center [409, 64] width 65 height 33
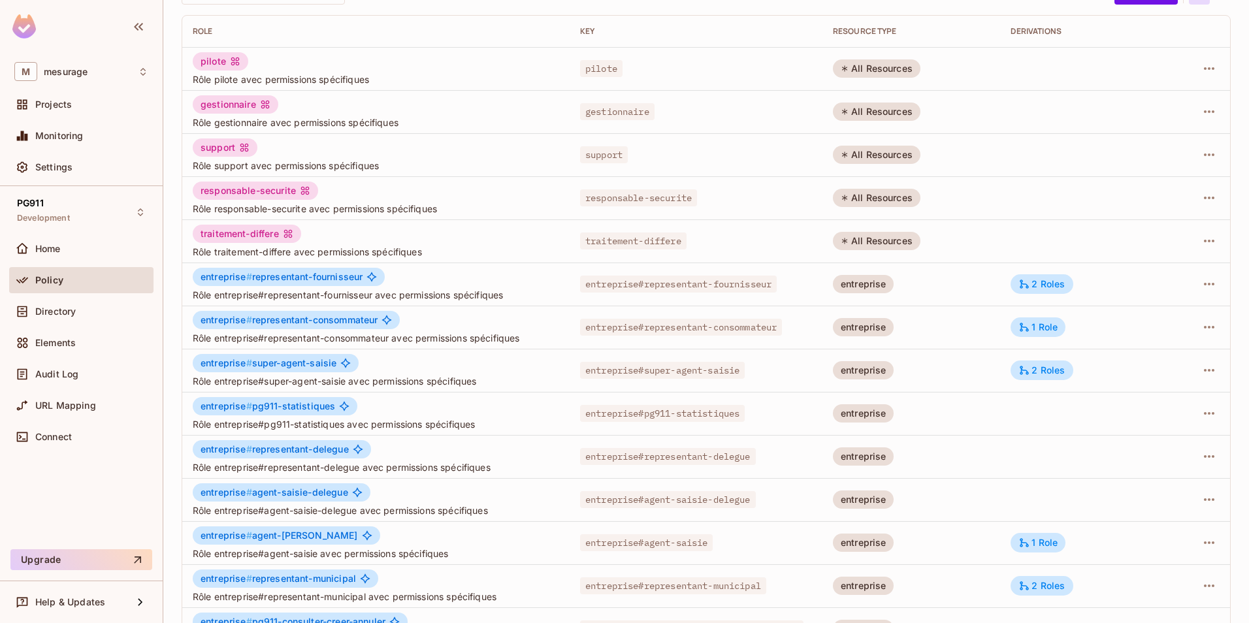
scroll to position [236, 0]
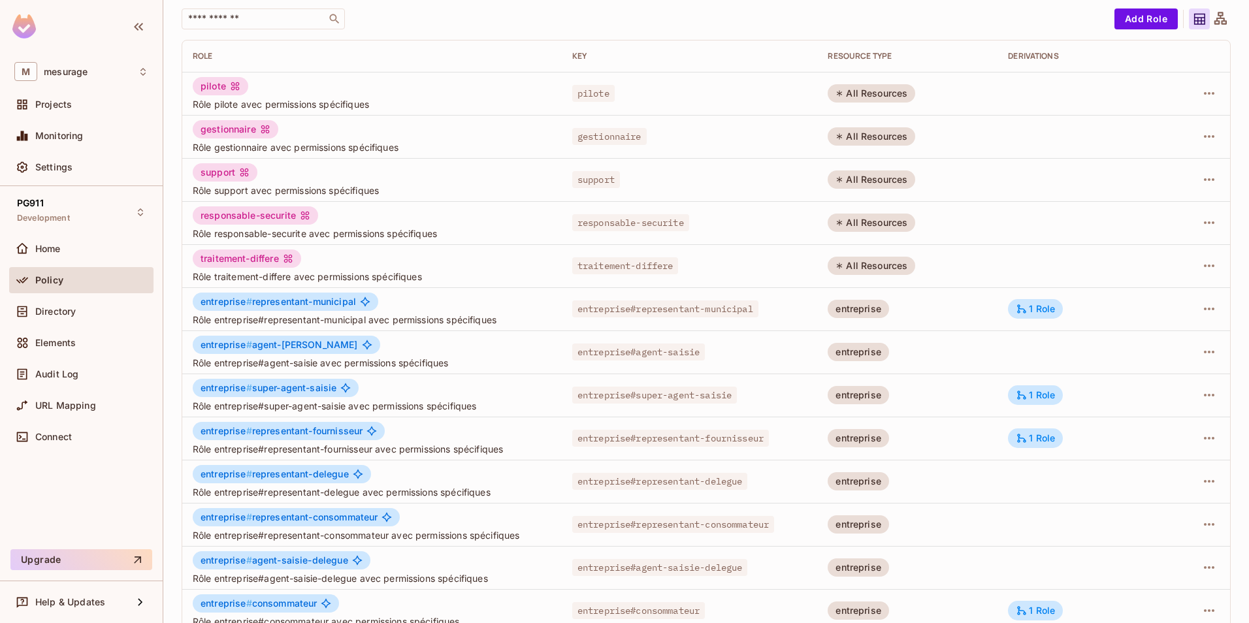
scroll to position [236, 0]
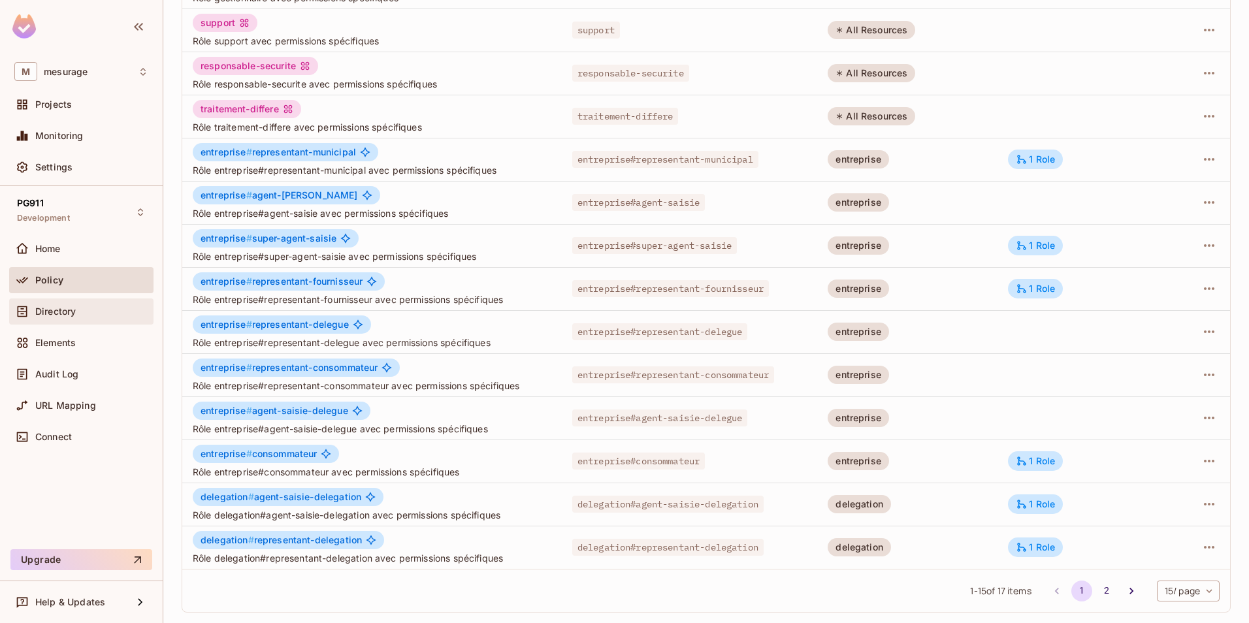
click at [63, 311] on span "Directory" at bounding box center [55, 311] width 40 height 10
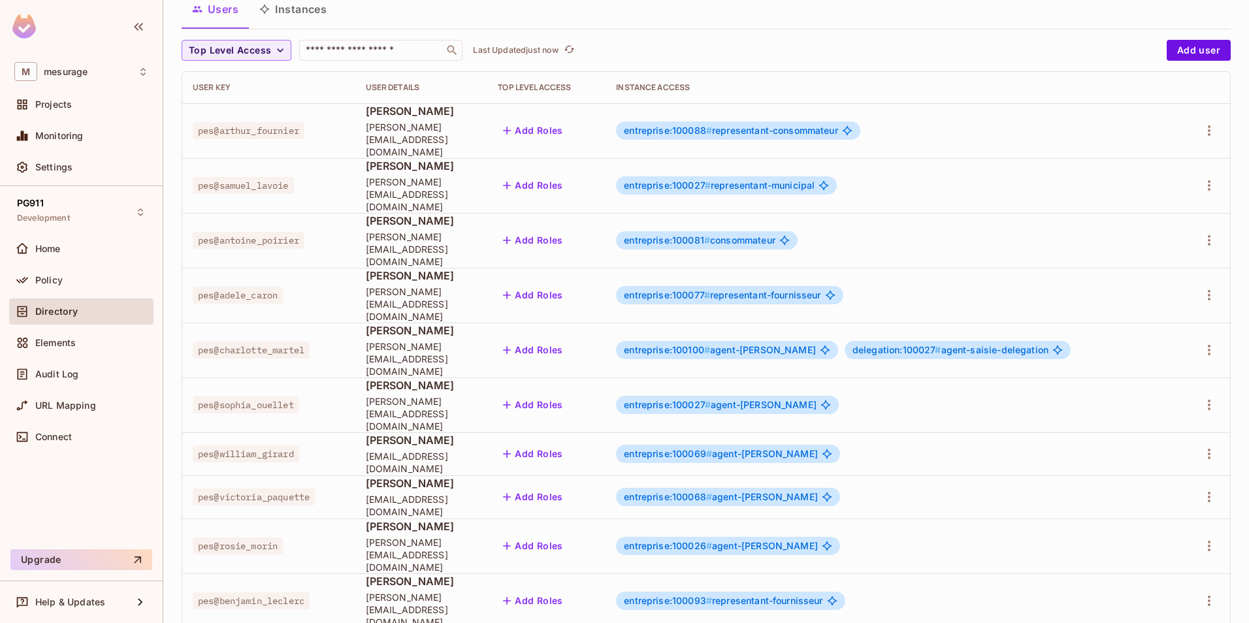
scroll to position [289, 0]
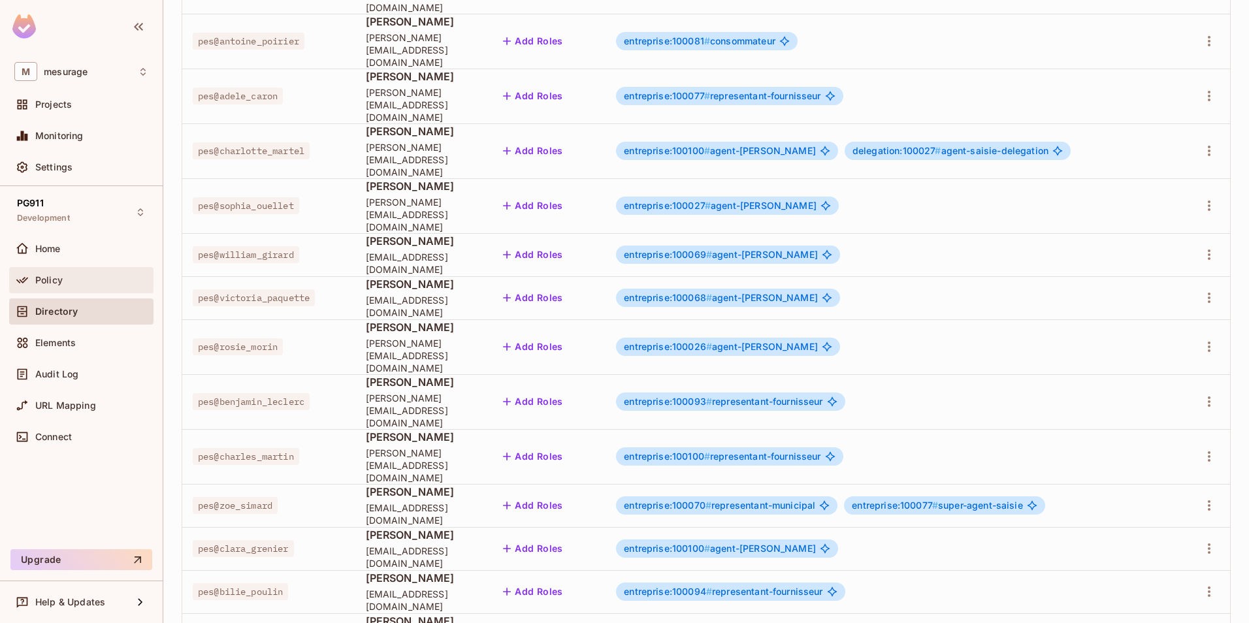
click at [53, 276] on span "Policy" at bounding box center [48, 280] width 27 height 10
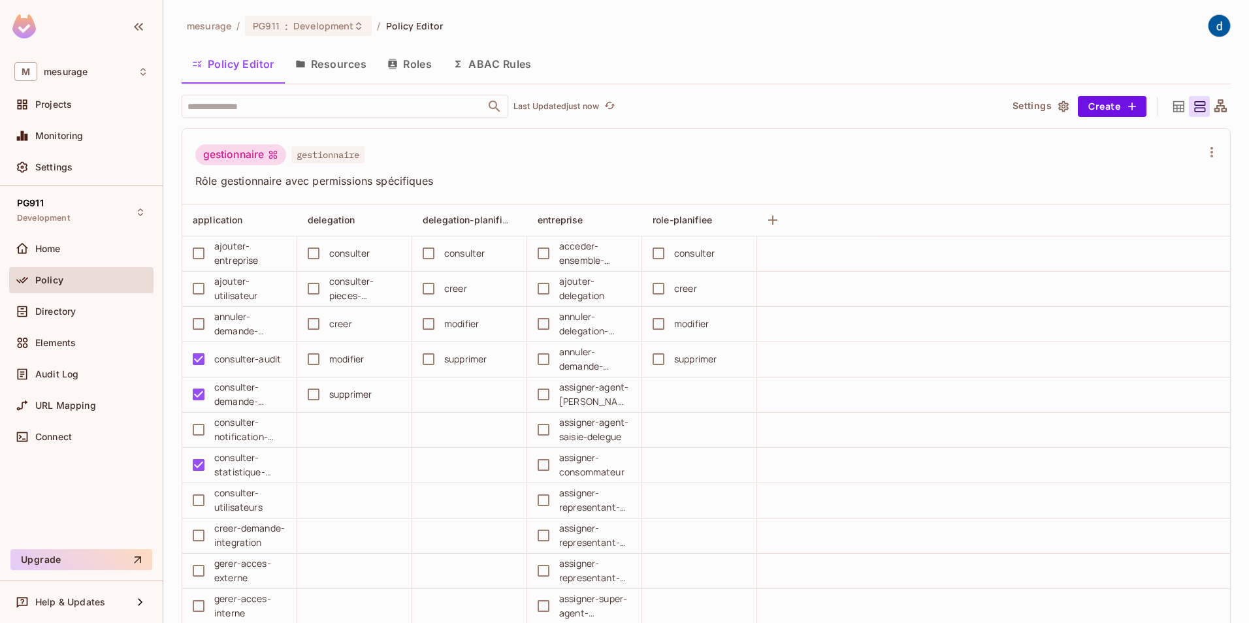
click at [413, 63] on button "Roles" at bounding box center [409, 64] width 65 height 33
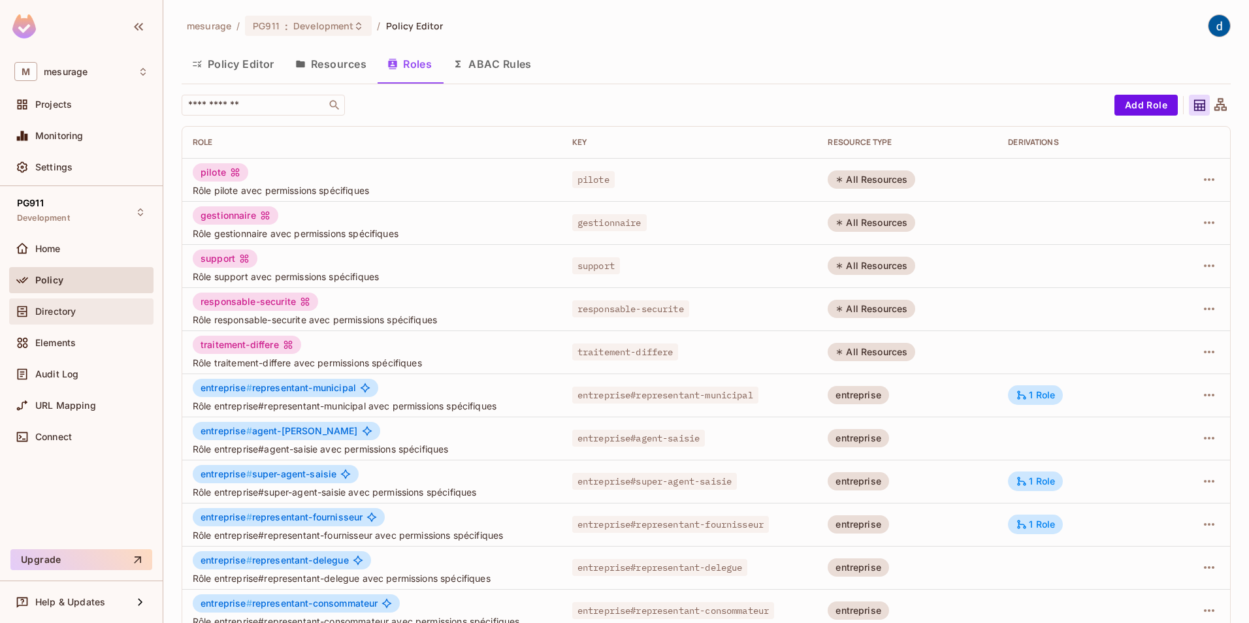
click at [73, 315] on span "Directory" at bounding box center [55, 311] width 40 height 10
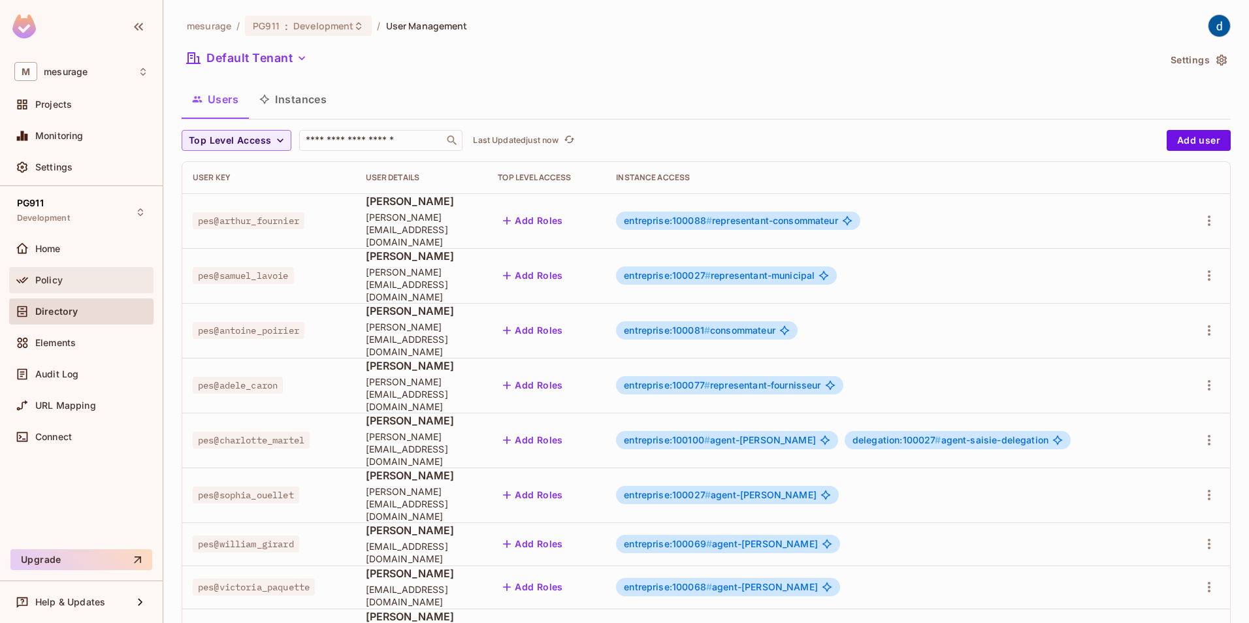
click at [59, 281] on span "Policy" at bounding box center [48, 280] width 27 height 10
